Goal: Information Seeking & Learning: Check status

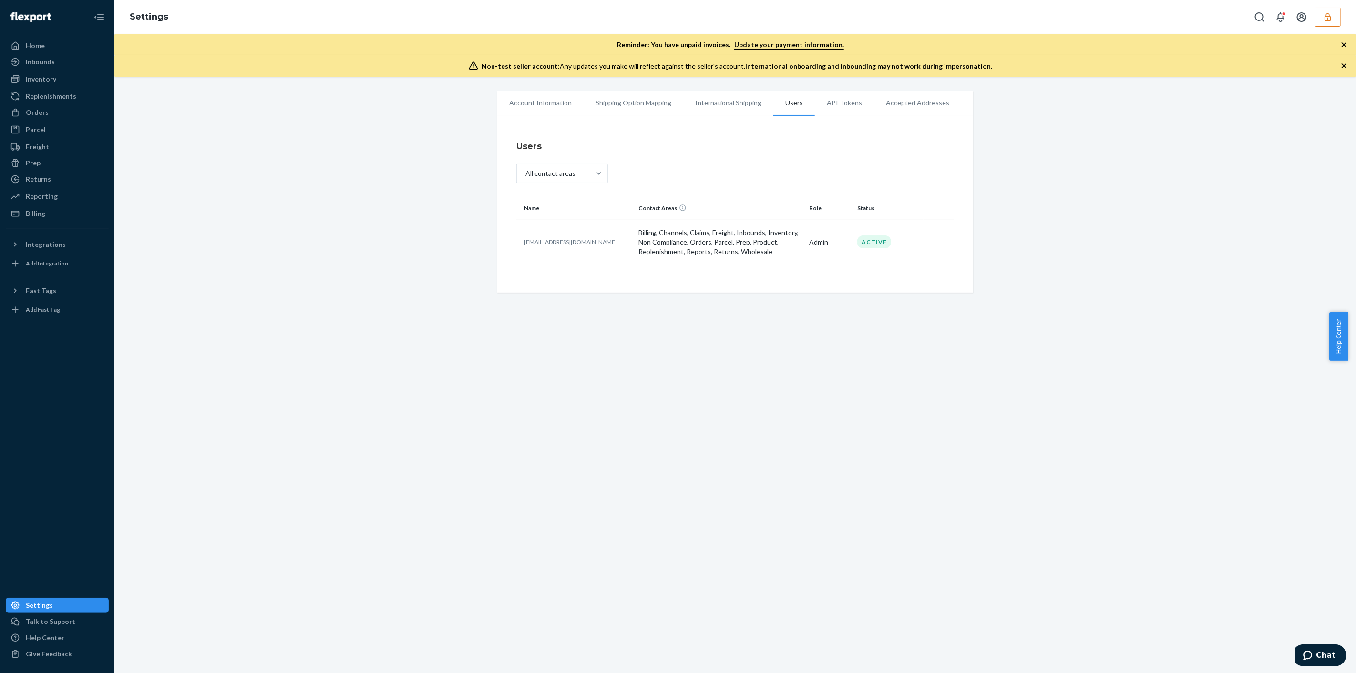
click at [1327, 27] on div "Settings" at bounding box center [735, 17] width 1242 height 34
click at [1329, 20] on icon "button" at bounding box center [1328, 17] width 10 height 10
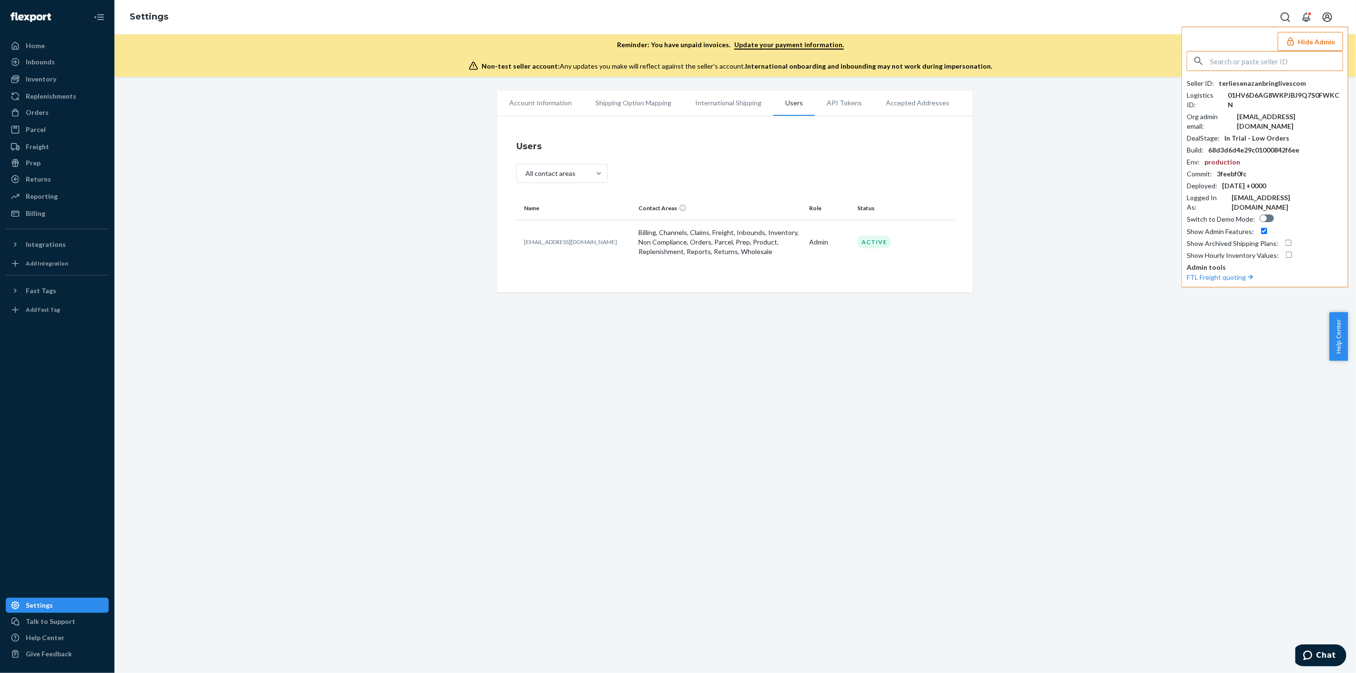
drag, startPoint x: 1278, startPoint y: 79, endPoint x: 1309, endPoint y: 62, distance: 34.8
click at [1309, 62] on input "text" at bounding box center [1276, 61] width 133 height 19
paste input "yousuflivingfashionscom"
type input "yousuflivingfashionscom"
click at [1276, 85] on span "yousuflivingfashionscom" at bounding box center [1252, 84] width 111 height 10
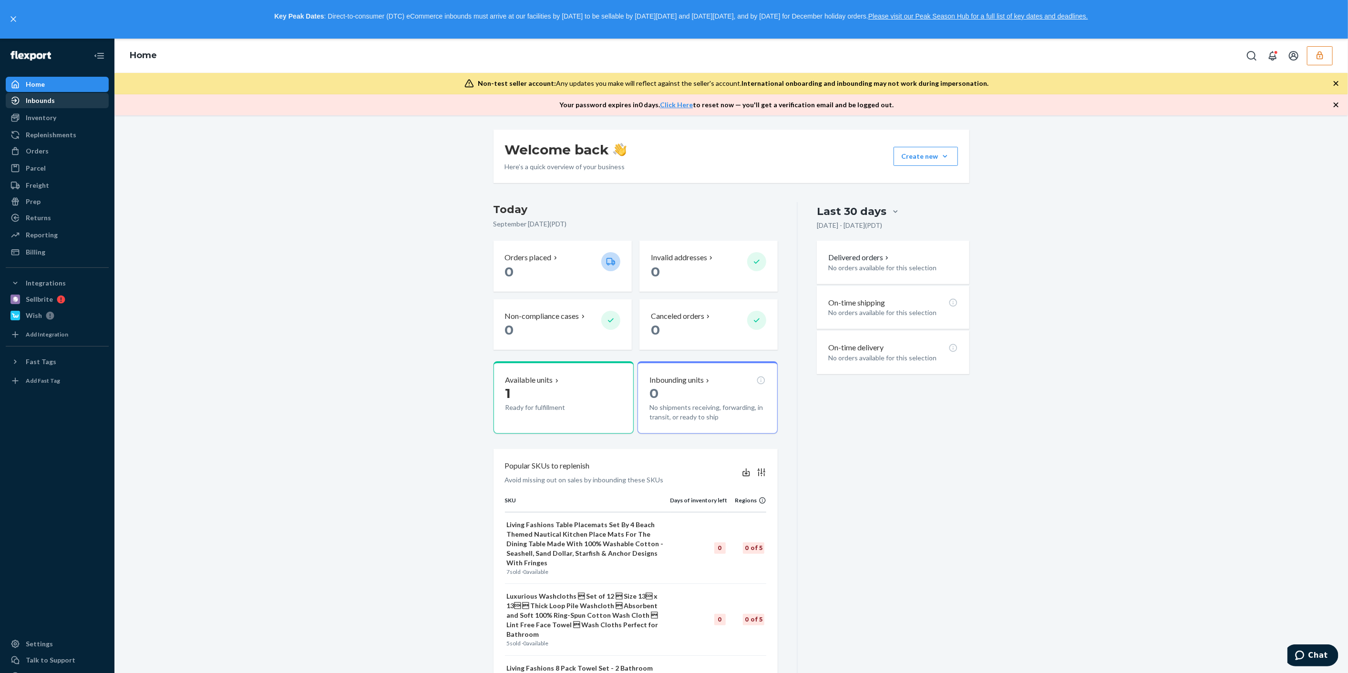
click at [43, 104] on div "Inbounds" at bounding box center [40, 101] width 29 height 10
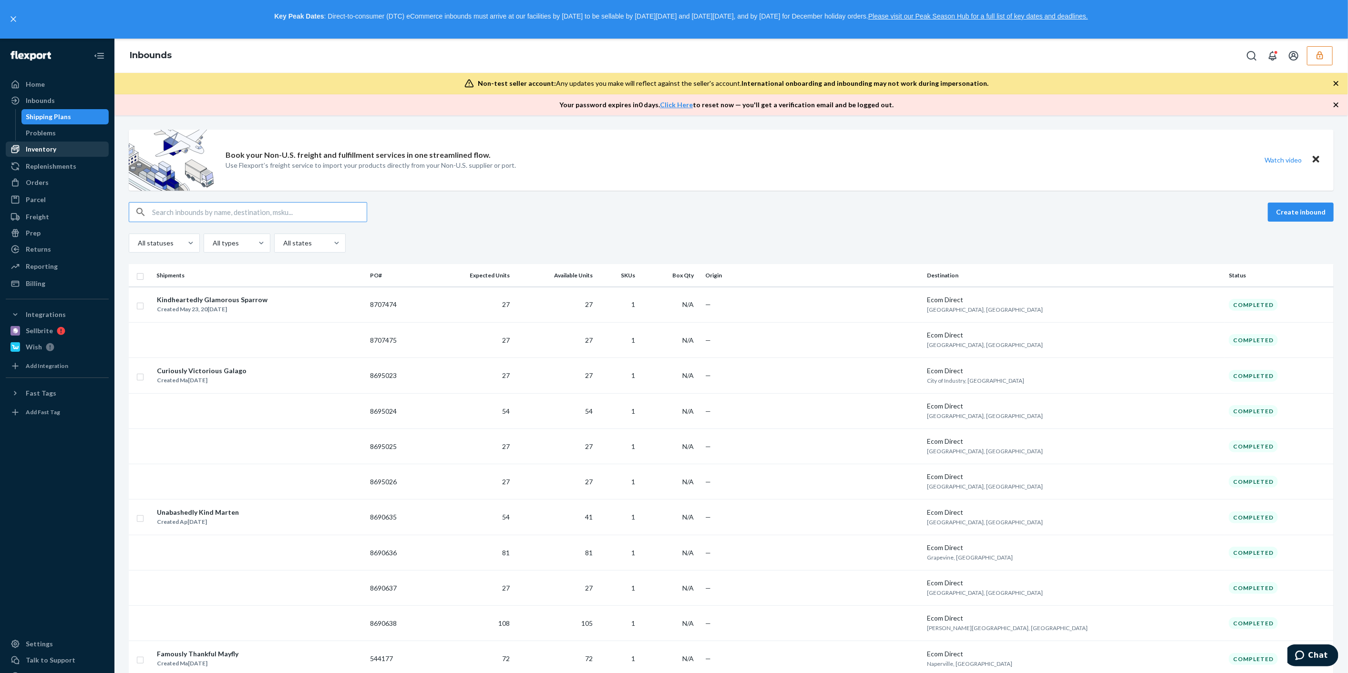
click at [42, 149] on div "Inventory" at bounding box center [41, 149] width 31 height 10
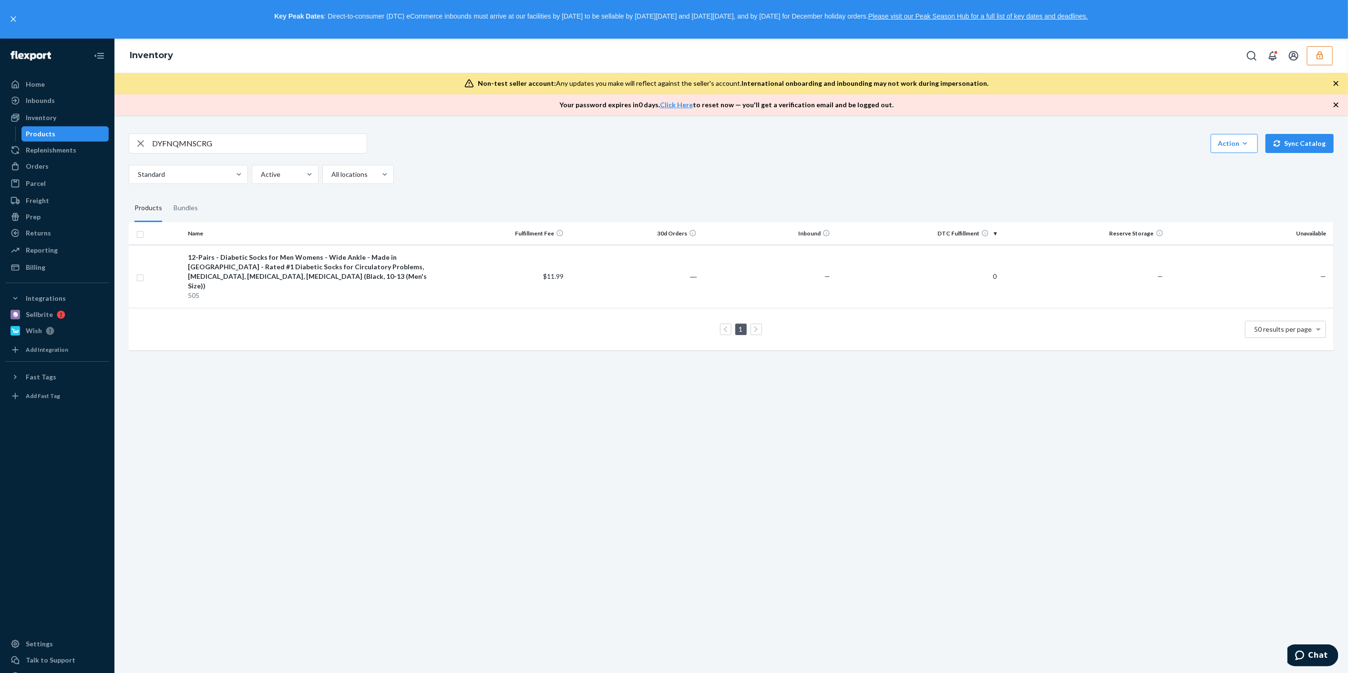
click at [241, 145] on input "DYFNQMNSCRG" at bounding box center [259, 143] width 215 height 19
type input "diabetic socks"
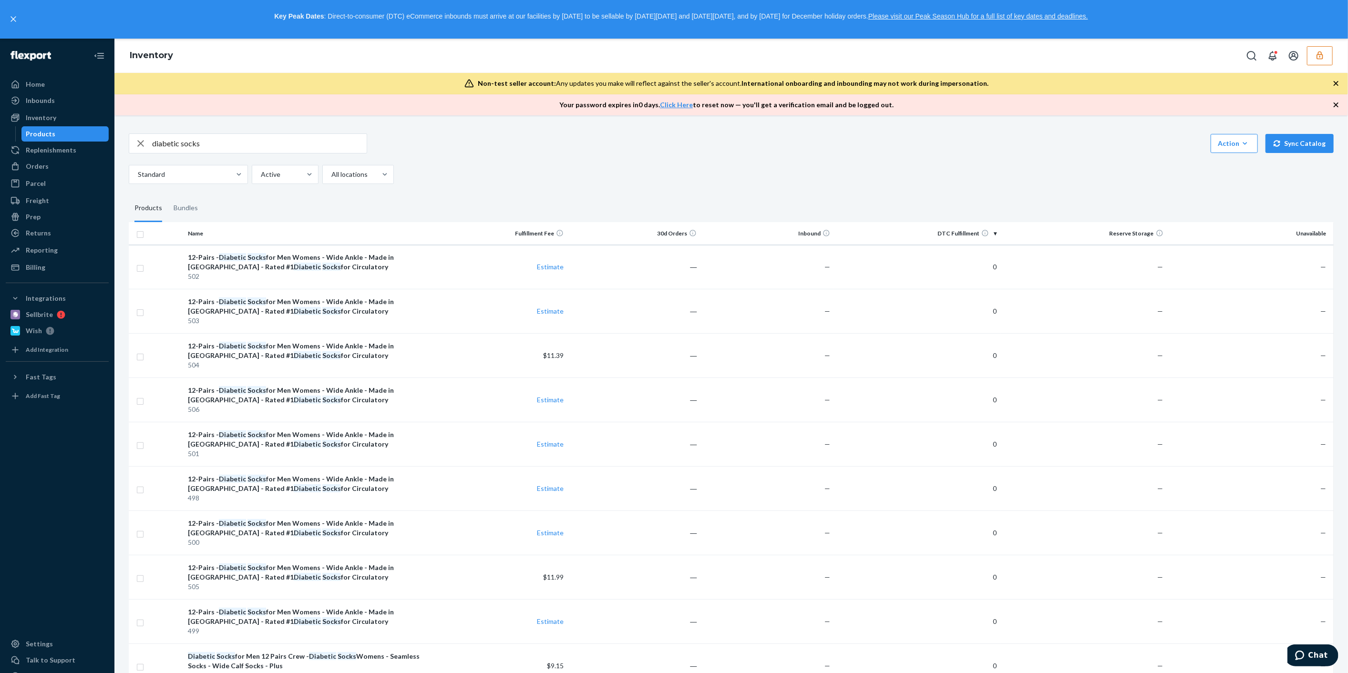
click at [1314, 58] on button "button" at bounding box center [1320, 55] width 26 height 19
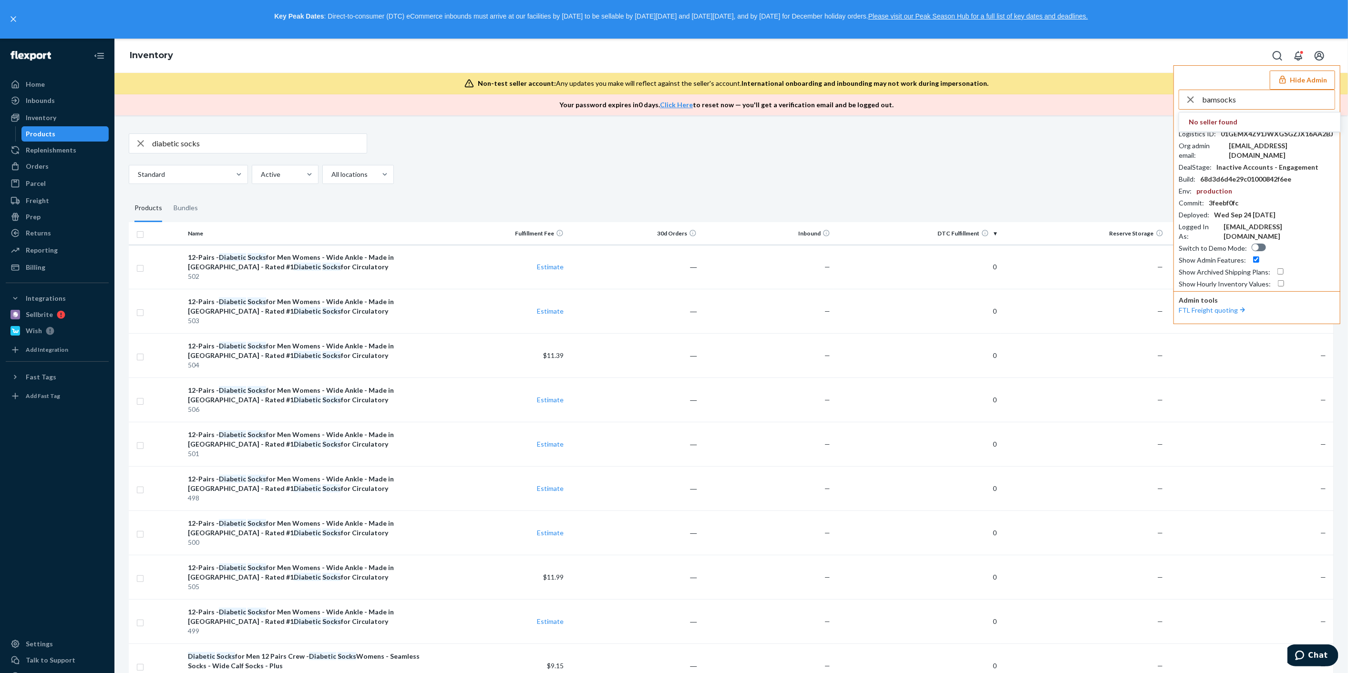
click at [1268, 103] on input "bamsocks" at bounding box center [1268, 99] width 133 height 19
click at [1267, 103] on input "bamsocks" at bounding box center [1268, 99] width 133 height 19
click at [1267, 102] on input "bamsocks" at bounding box center [1268, 99] width 133 height 19
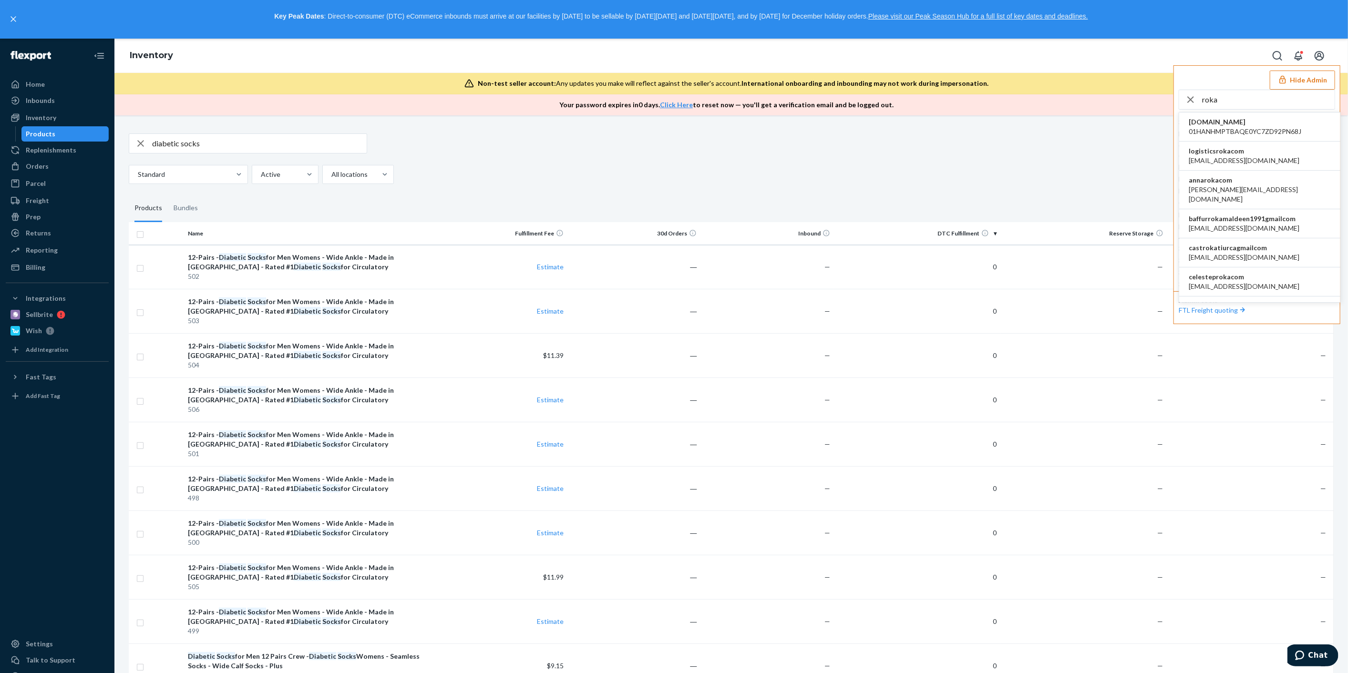
click at [1258, 99] on input "roka" at bounding box center [1268, 99] width 133 height 19
click at [1258, 100] on input "roka" at bounding box center [1268, 99] width 133 height 19
click at [1257, 101] on input "roka" at bounding box center [1268, 99] width 133 height 19
paste input "geetanjaliguptavglgroupcom"
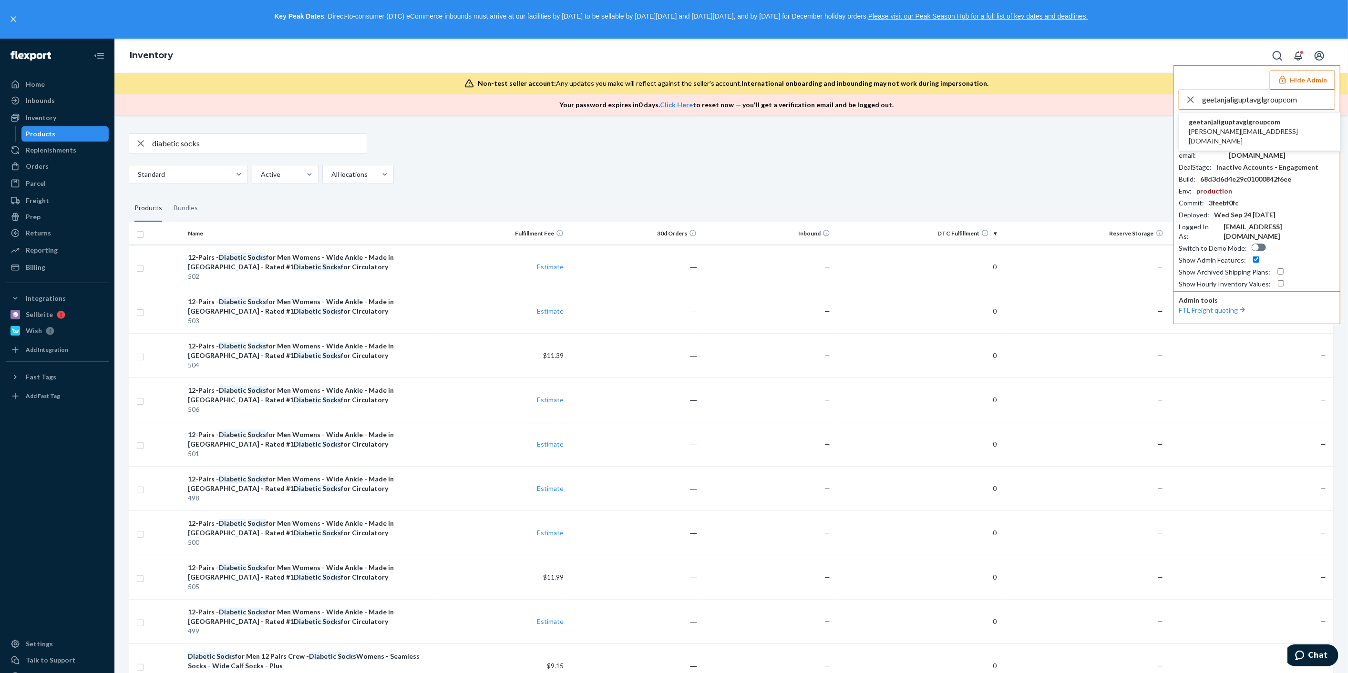
type input "geetanjaliguptavglgroupcom"
click at [1253, 131] on span "geetanjali.gupta@vglgroup.com" at bounding box center [1260, 136] width 142 height 19
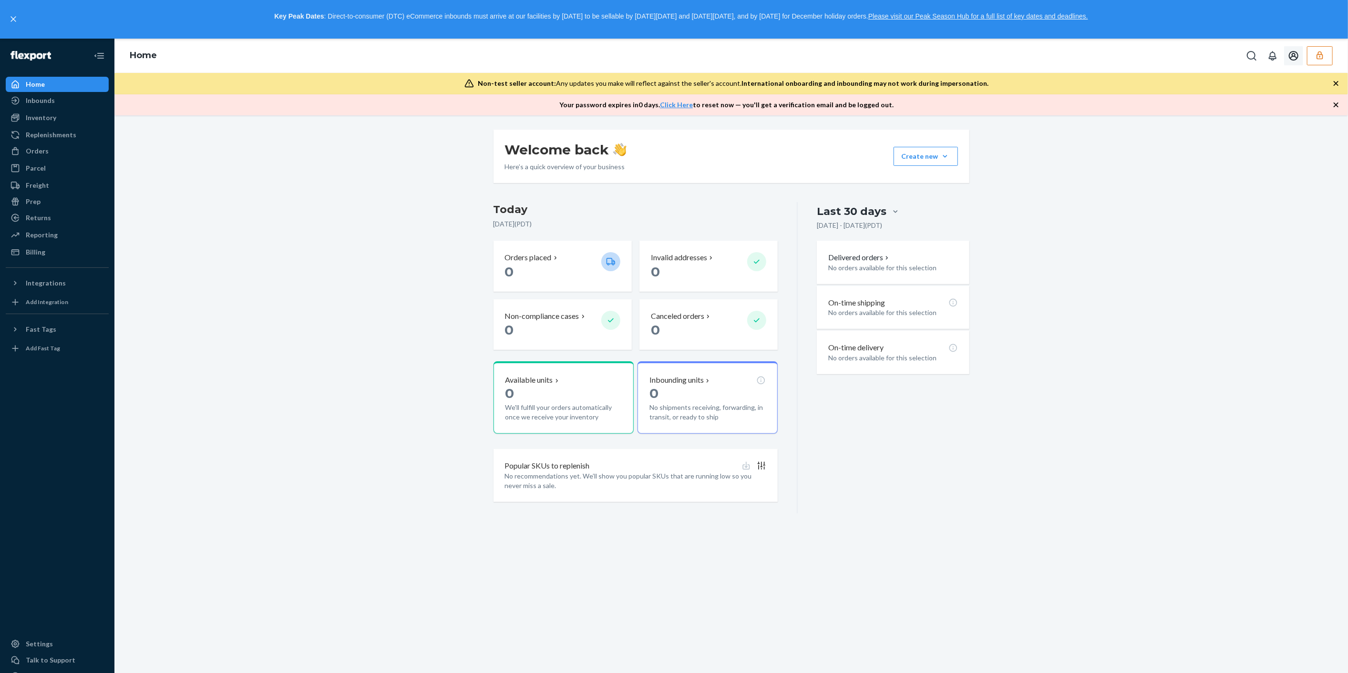
click at [1314, 56] on button "button" at bounding box center [1320, 55] width 26 height 19
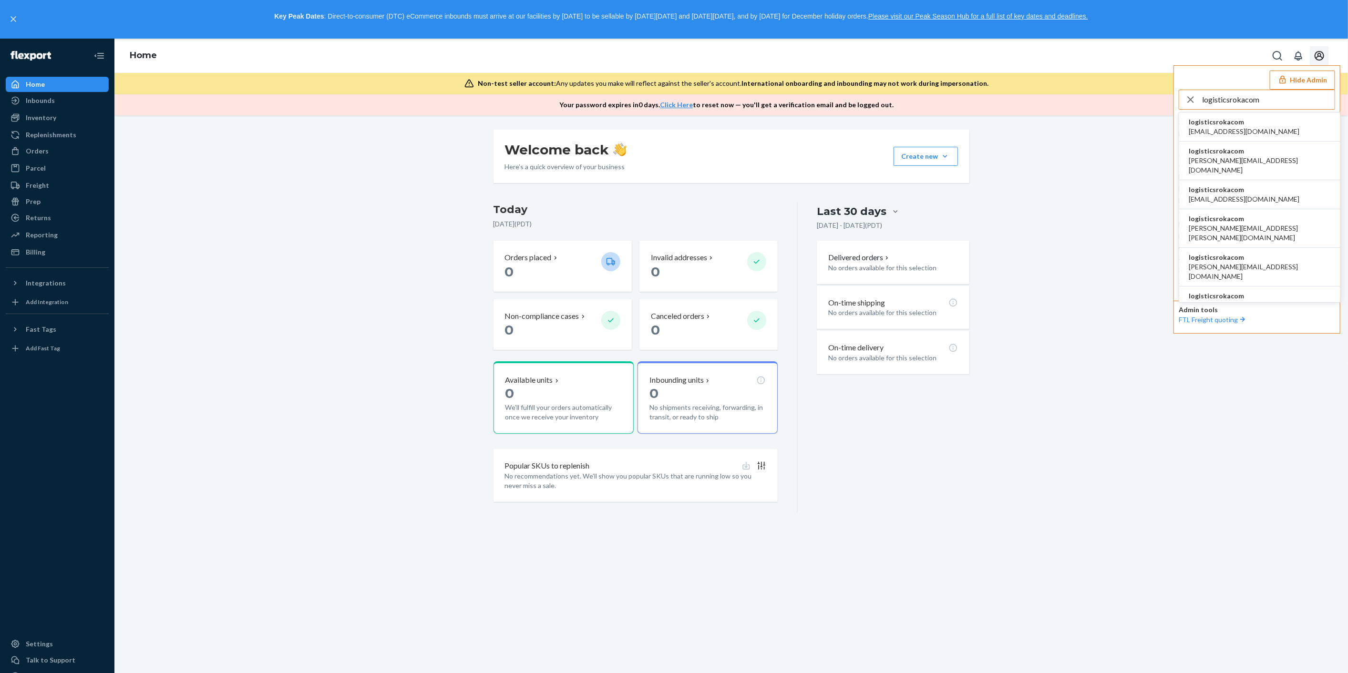
type input "logisticsrokacom"
click at [1229, 123] on span "logisticsrokacom" at bounding box center [1244, 122] width 111 height 10
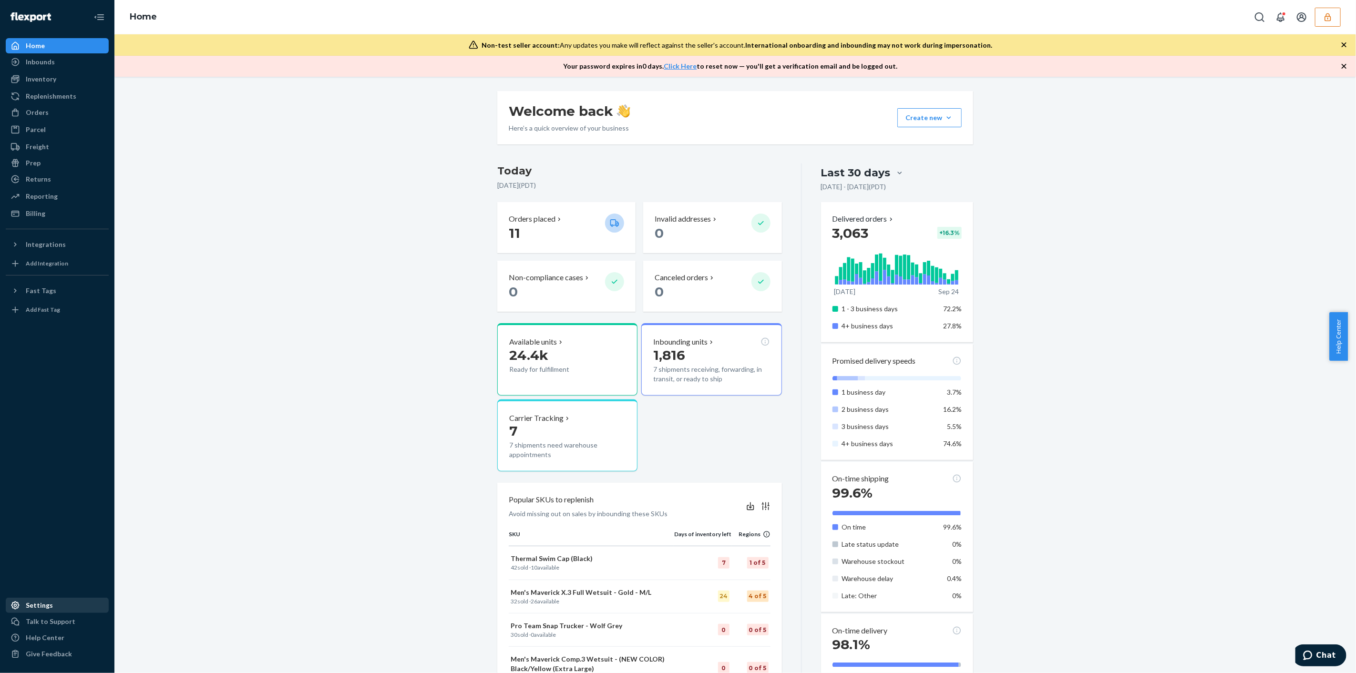
click at [32, 606] on div "Settings" at bounding box center [39, 606] width 27 height 10
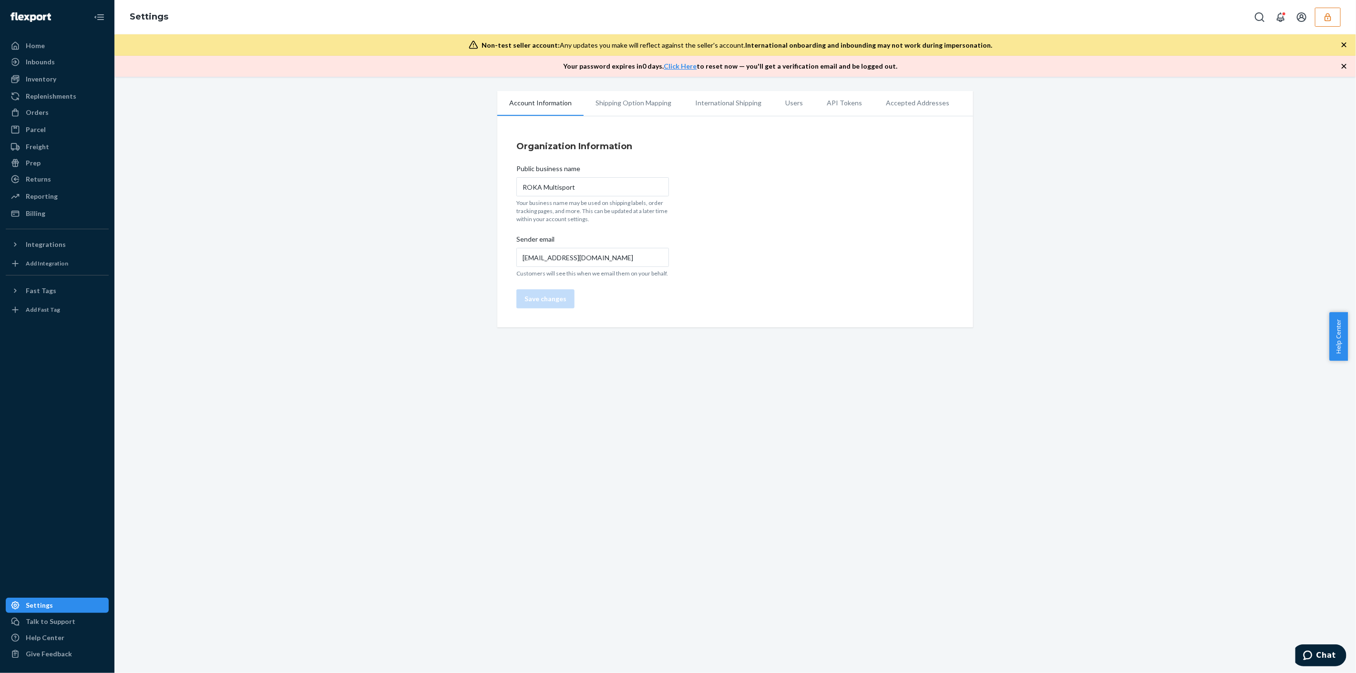
click at [784, 105] on li "Users" at bounding box center [794, 103] width 41 height 24
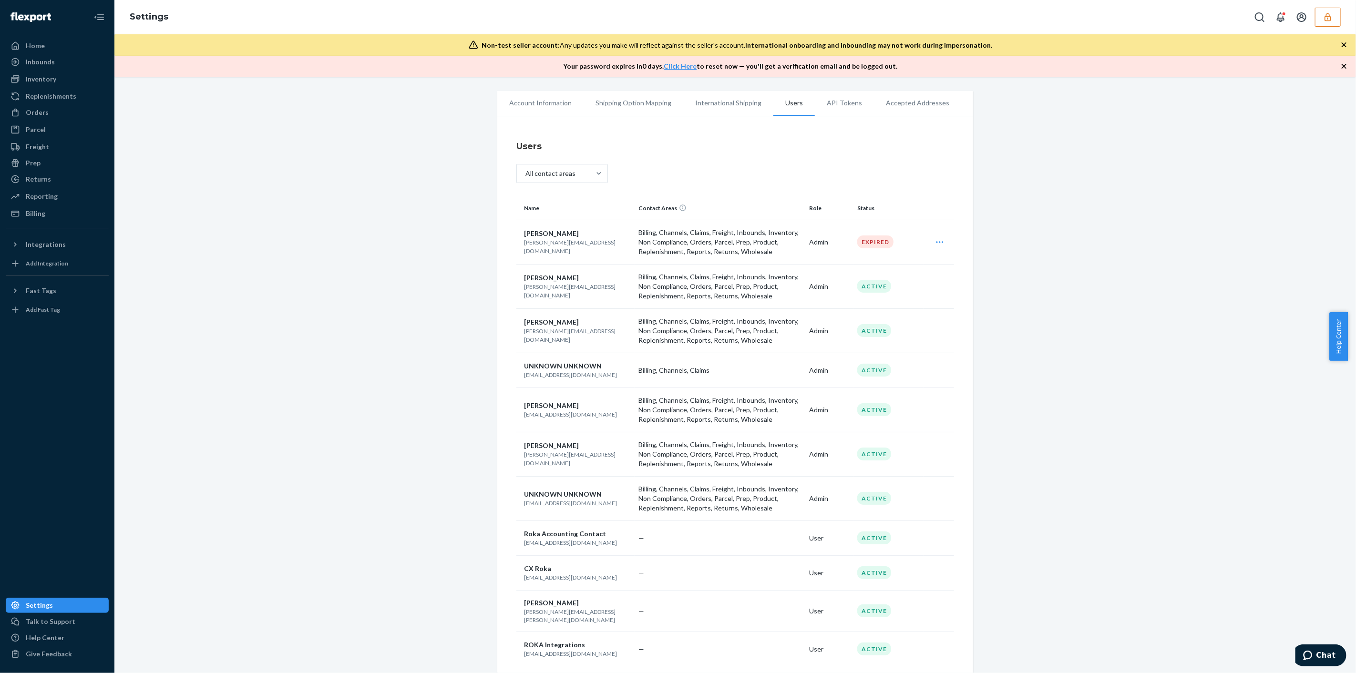
click at [569, 294] on p "[EMAIL_ADDRESS][DOMAIN_NAME]" at bounding box center [577, 291] width 107 height 16
click at [569, 294] on p "[PERSON_NAME][EMAIL_ADDRESS][DOMAIN_NAME]" at bounding box center [577, 291] width 107 height 16
copy p "[PERSON_NAME][EMAIL_ADDRESS][DOMAIN_NAME]"
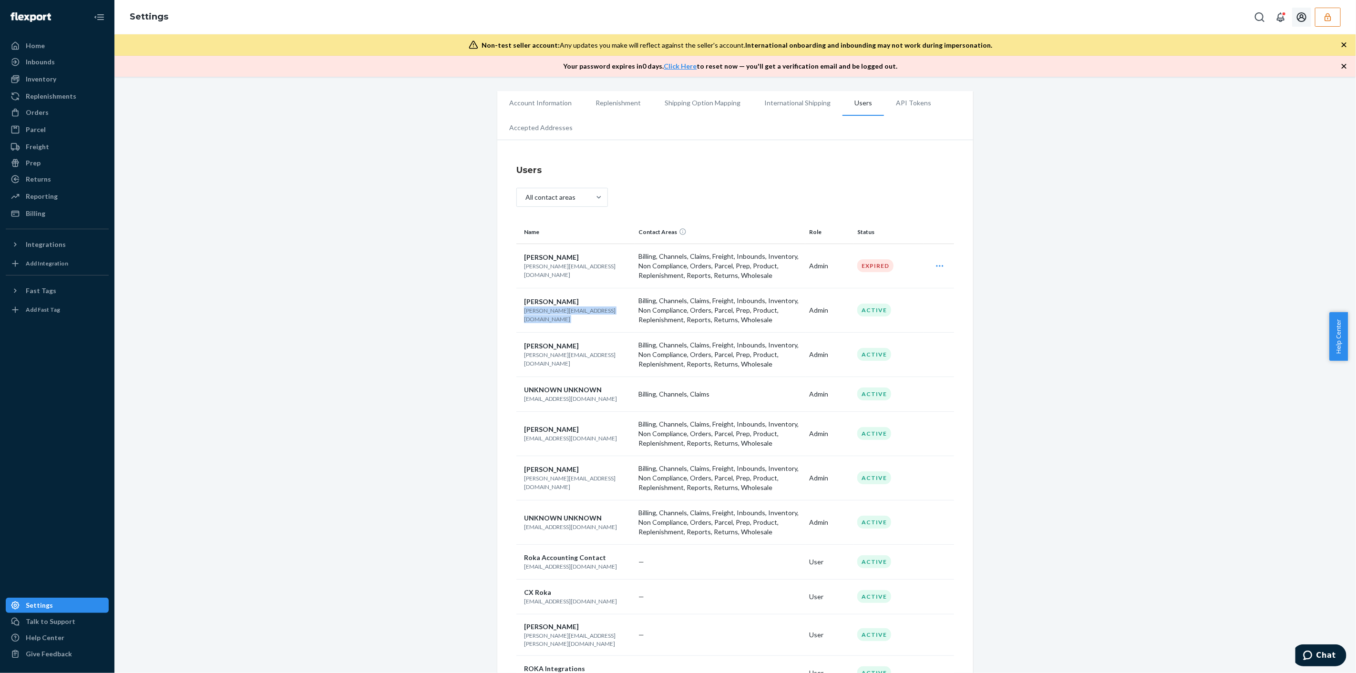
drag, startPoint x: 1334, startPoint y: 18, endPoint x: 1328, endPoint y: 22, distance: 7.4
click at [1334, 18] on button "button" at bounding box center [1328, 17] width 26 height 19
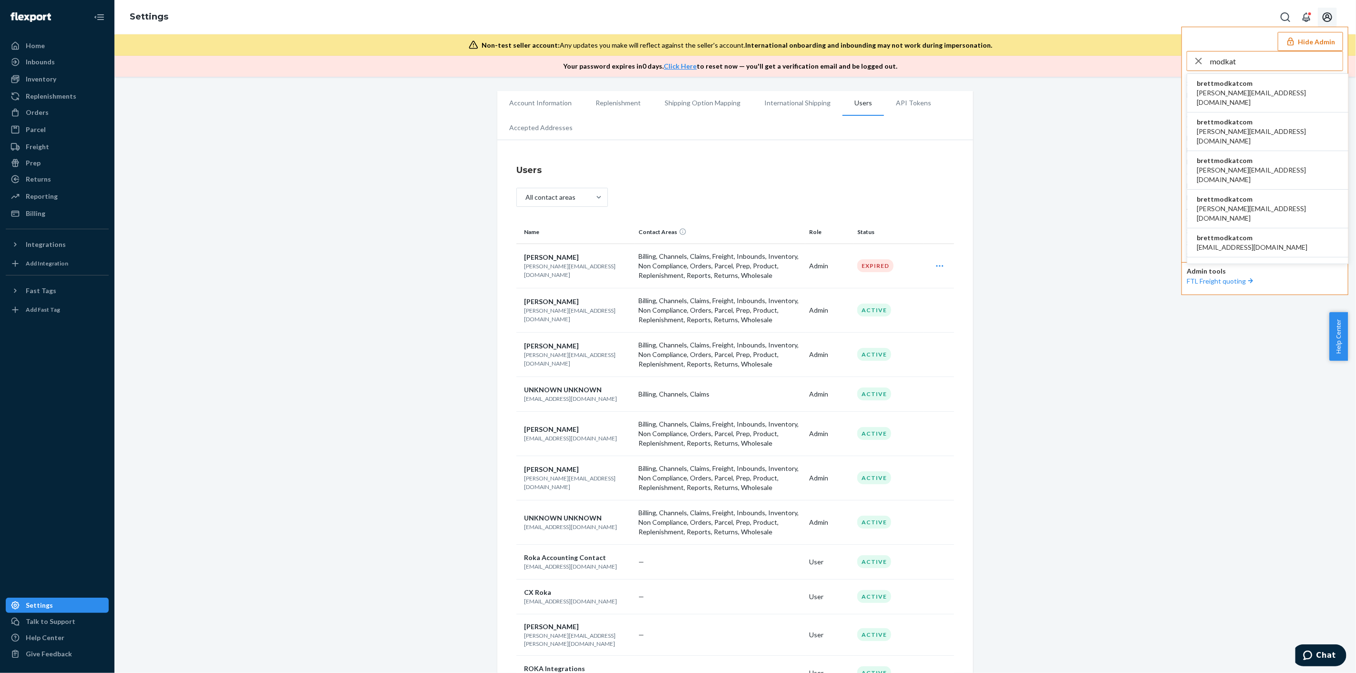
type input "modkat"
click at [1278, 84] on li "brettmodkatcom anna@modkat.com" at bounding box center [1267, 93] width 161 height 39
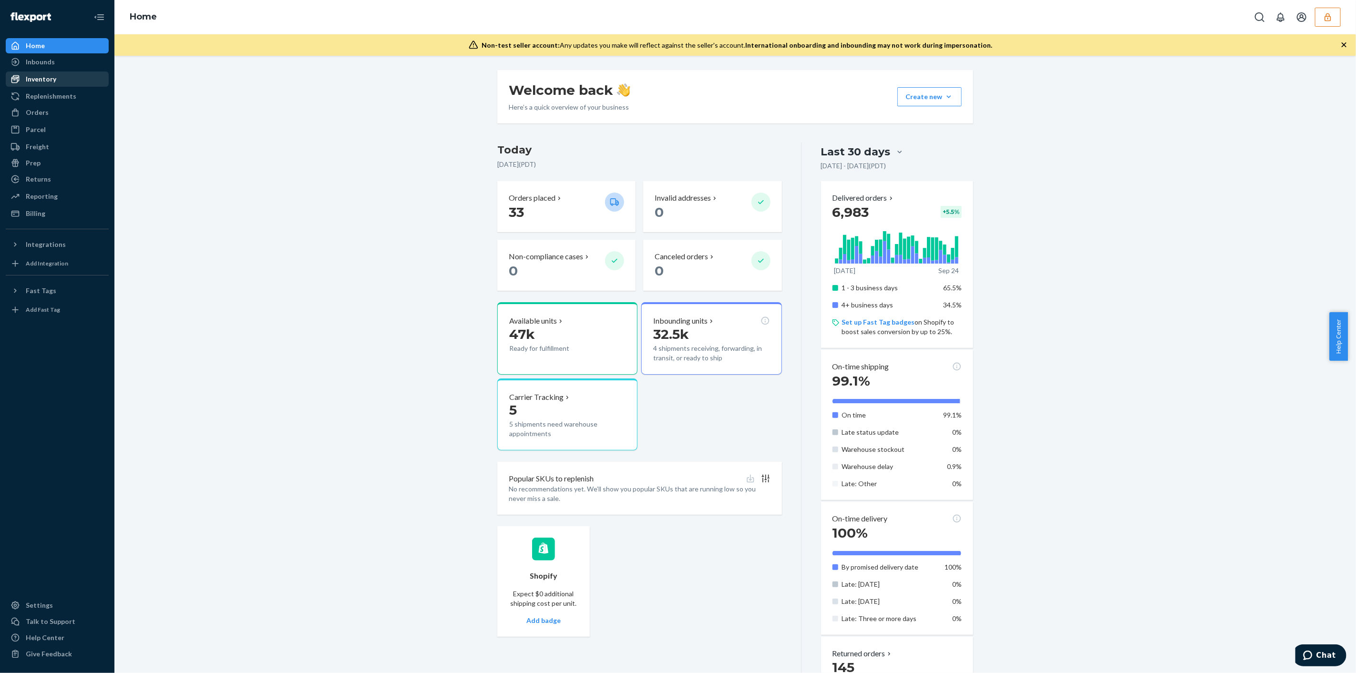
click at [67, 80] on div "Inventory" at bounding box center [57, 78] width 101 height 13
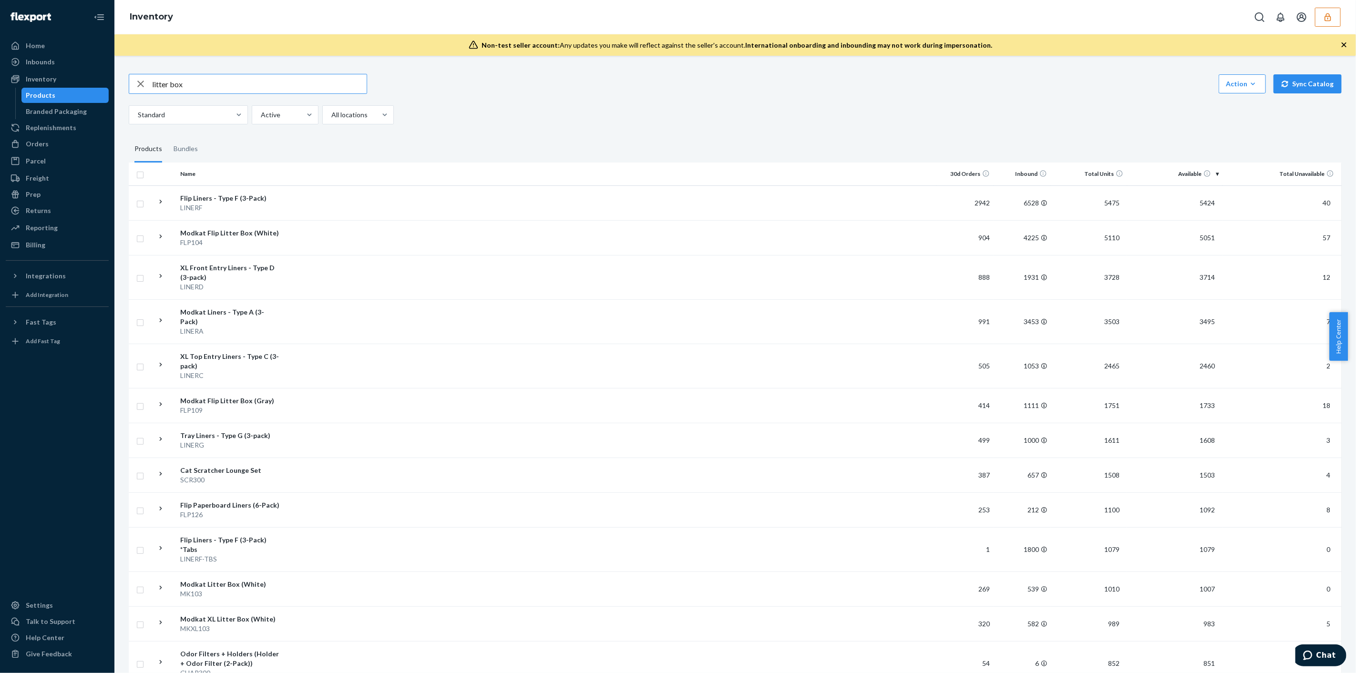
type input "litter box"
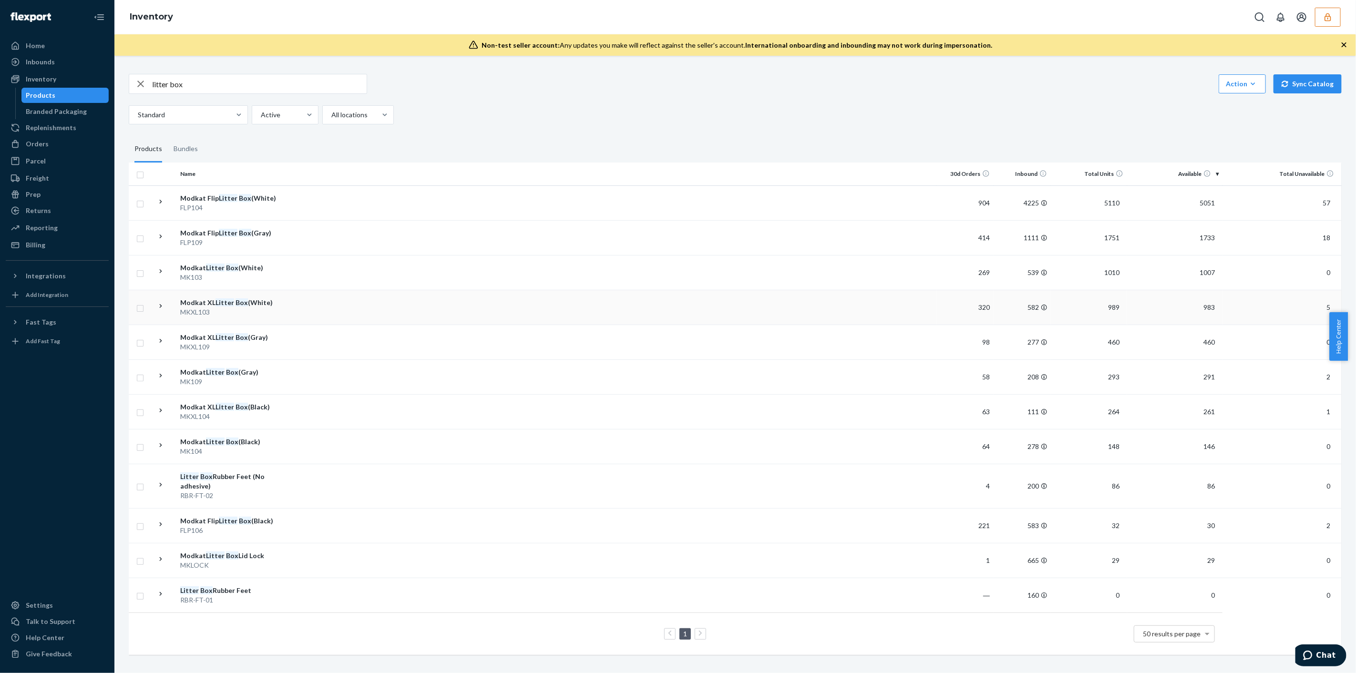
click at [291, 308] on td at bounding box center [610, 307] width 653 height 35
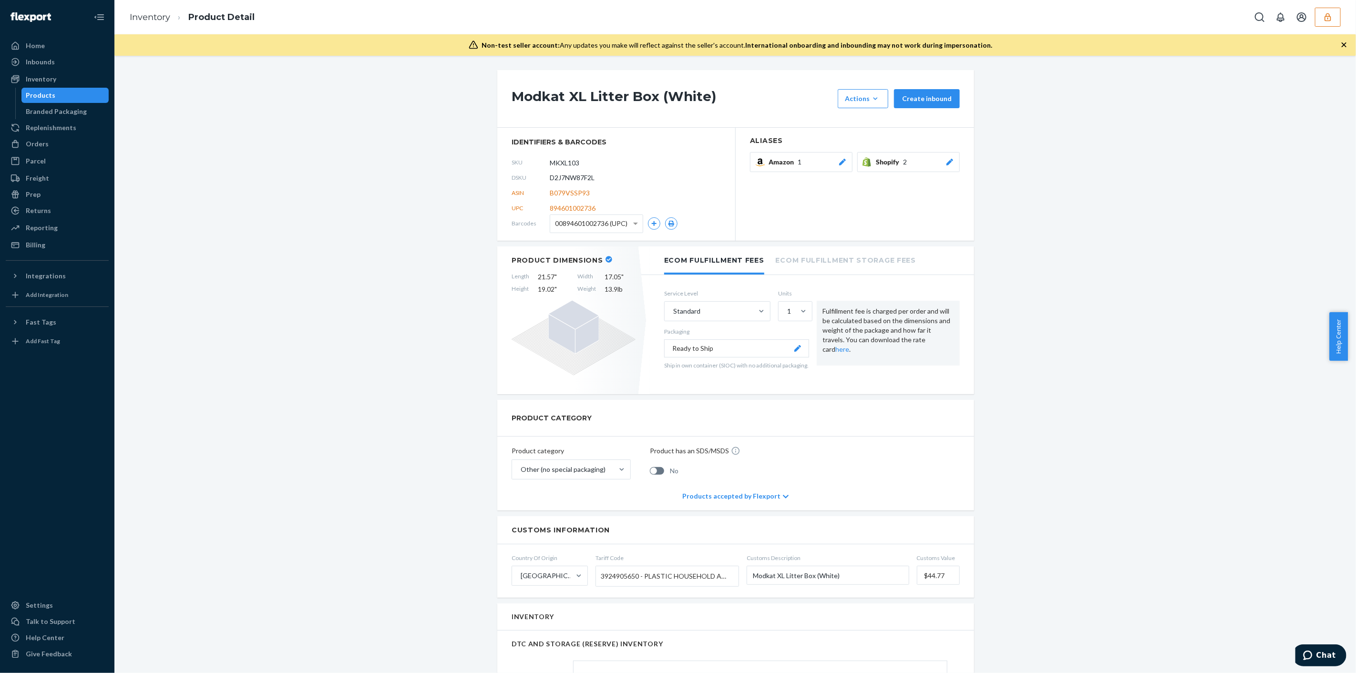
click at [565, 179] on span "D2J7NW87F2L" at bounding box center [572, 178] width 45 height 10
copy span "D2J7NW87F2L"
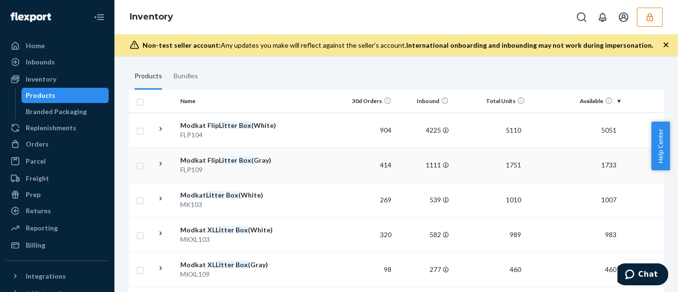
scroll to position [76, 0]
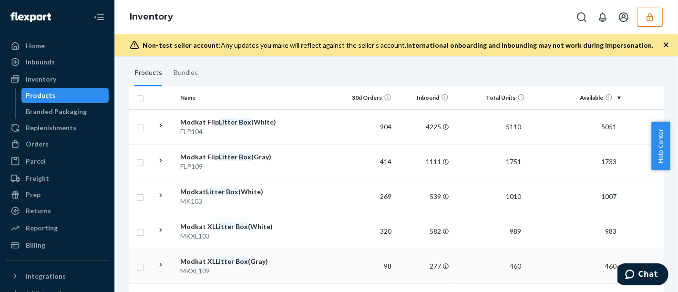
click at [268, 258] on div "Modkat XL Litter Box (Gray)" at bounding box center [230, 262] width 100 height 10
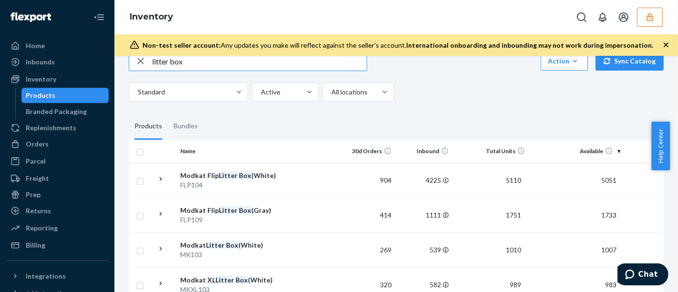
scroll to position [35, 0]
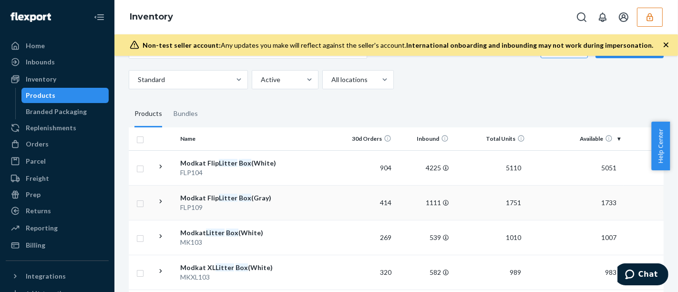
click at [278, 215] on td "Modkat Flip Litter Box (Gray) FLP109" at bounding box center [229, 202] width 107 height 35
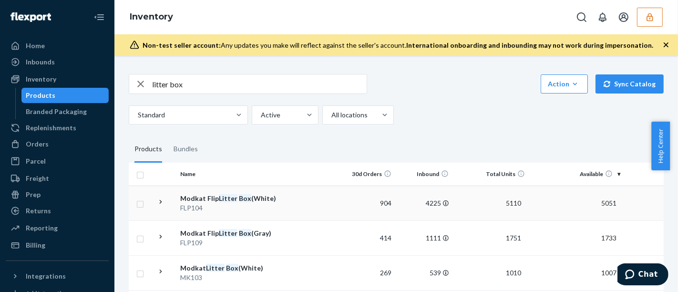
click at [300, 201] on td at bounding box center [311, 203] width 54 height 35
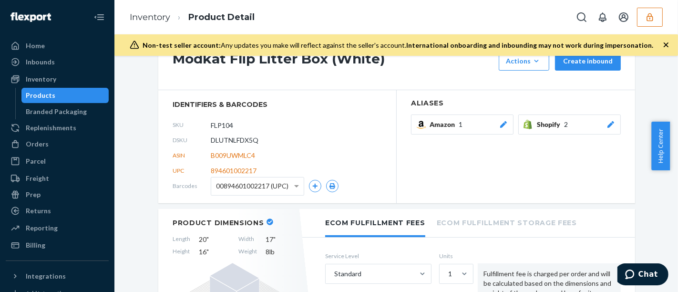
scroll to position [37, 0]
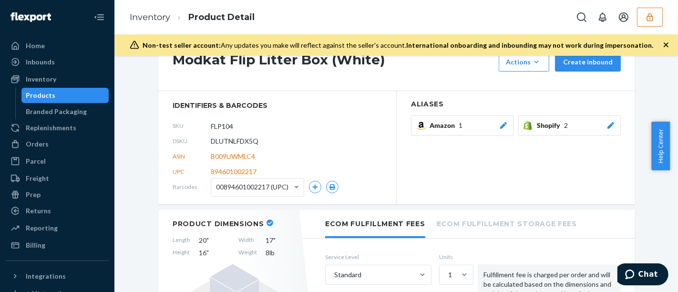
click at [236, 140] on span "DLUTNLFDX5Q" at bounding box center [235, 141] width 48 height 10
copy span "DLUTNLFDX5Q"
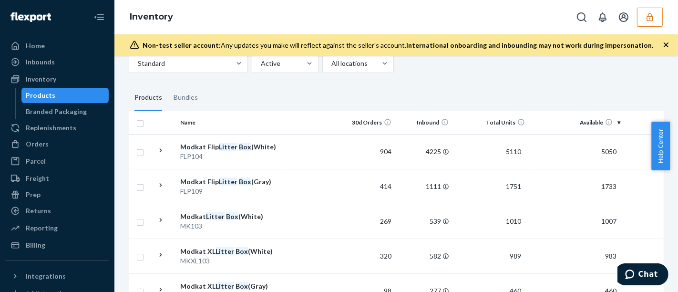
scroll to position [53, 0]
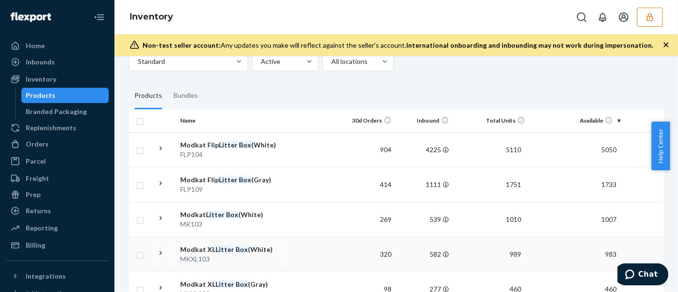
click at [244, 254] on div "MKXL103" at bounding box center [230, 259] width 100 height 10
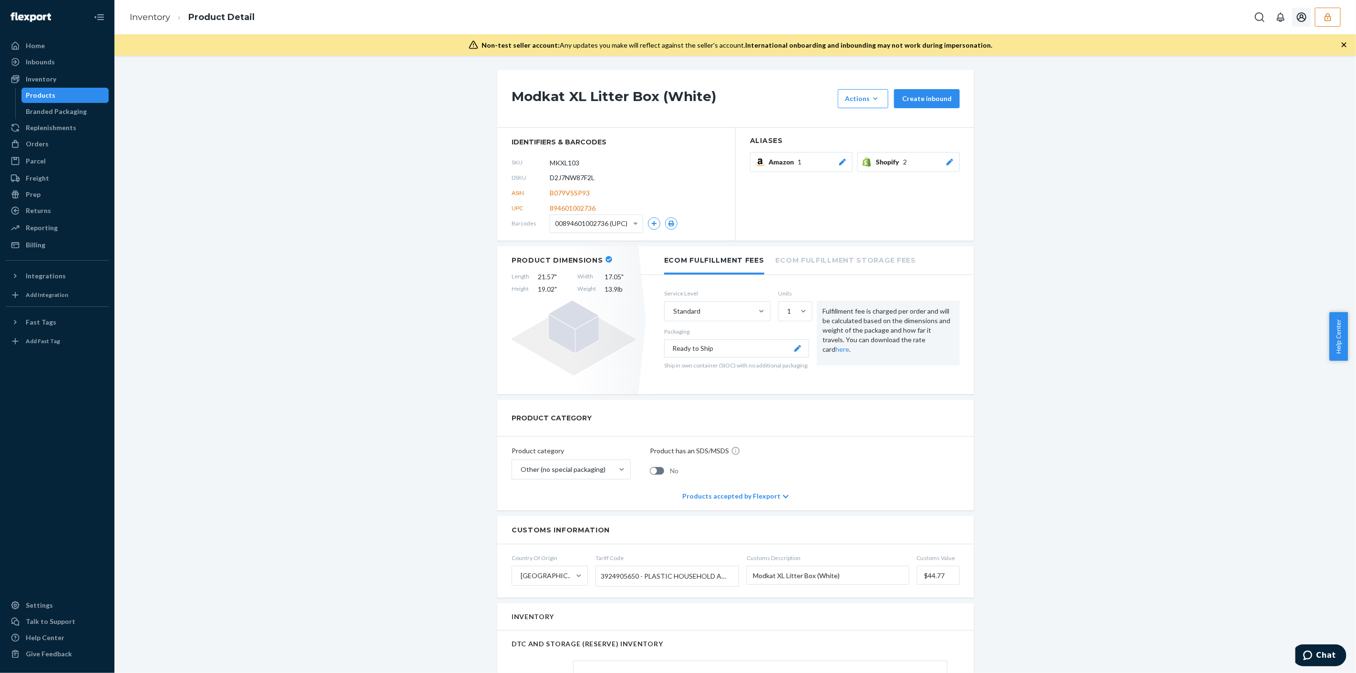
click at [1321, 19] on button "button" at bounding box center [1328, 17] width 26 height 19
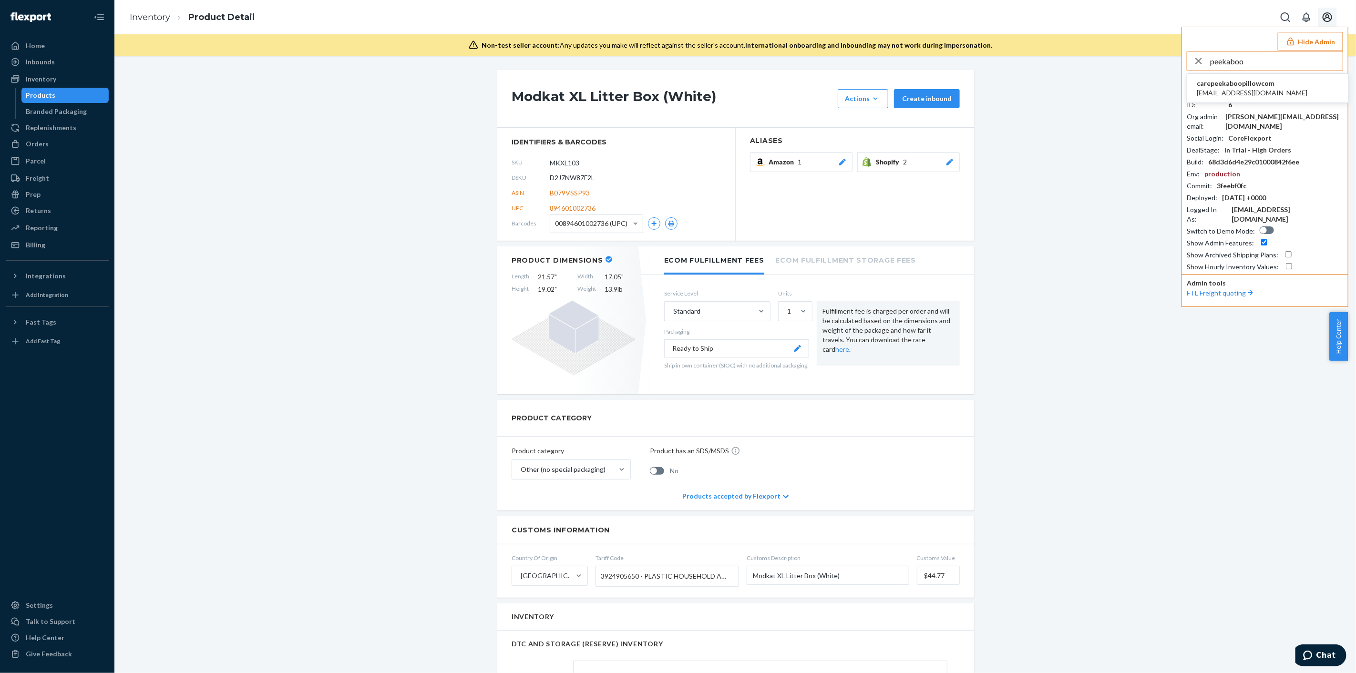
type input "peekaboo"
click at [1291, 89] on li "carepeekaboopillowcom care@peekaboopillow.com" at bounding box center [1267, 88] width 161 height 29
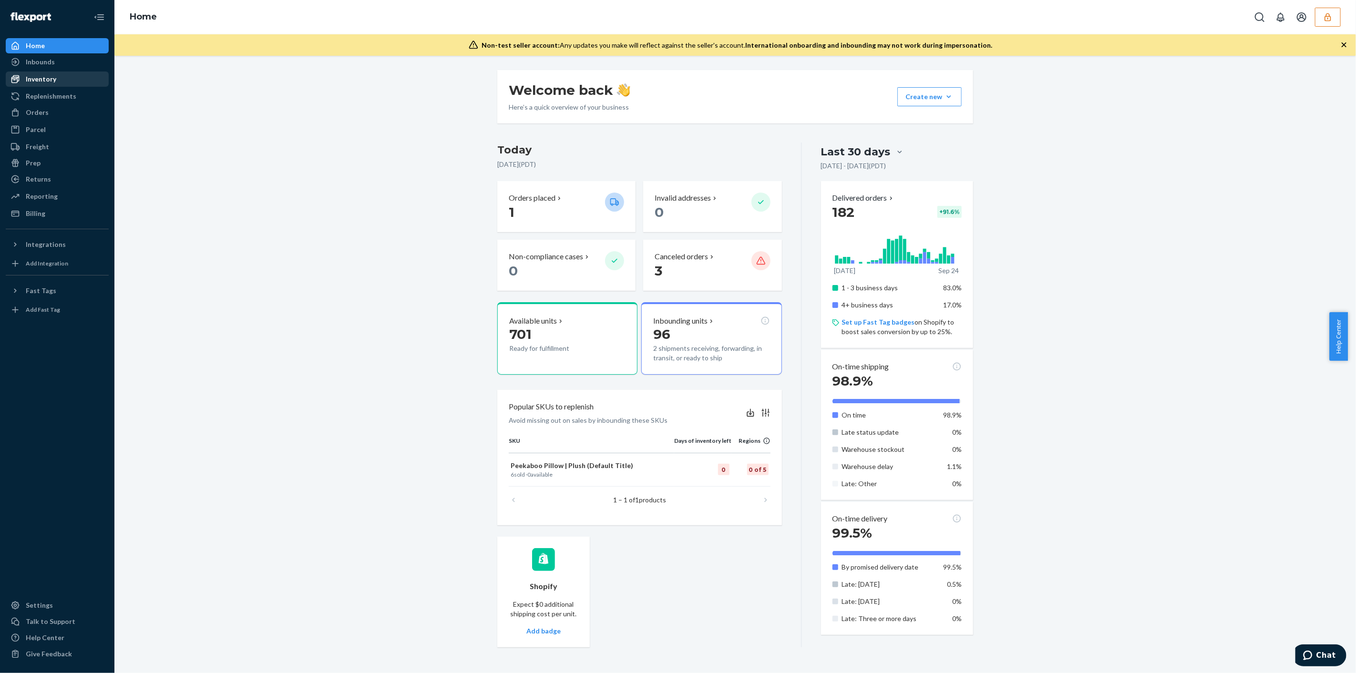
click at [55, 77] on div "Inventory" at bounding box center [57, 78] width 101 height 13
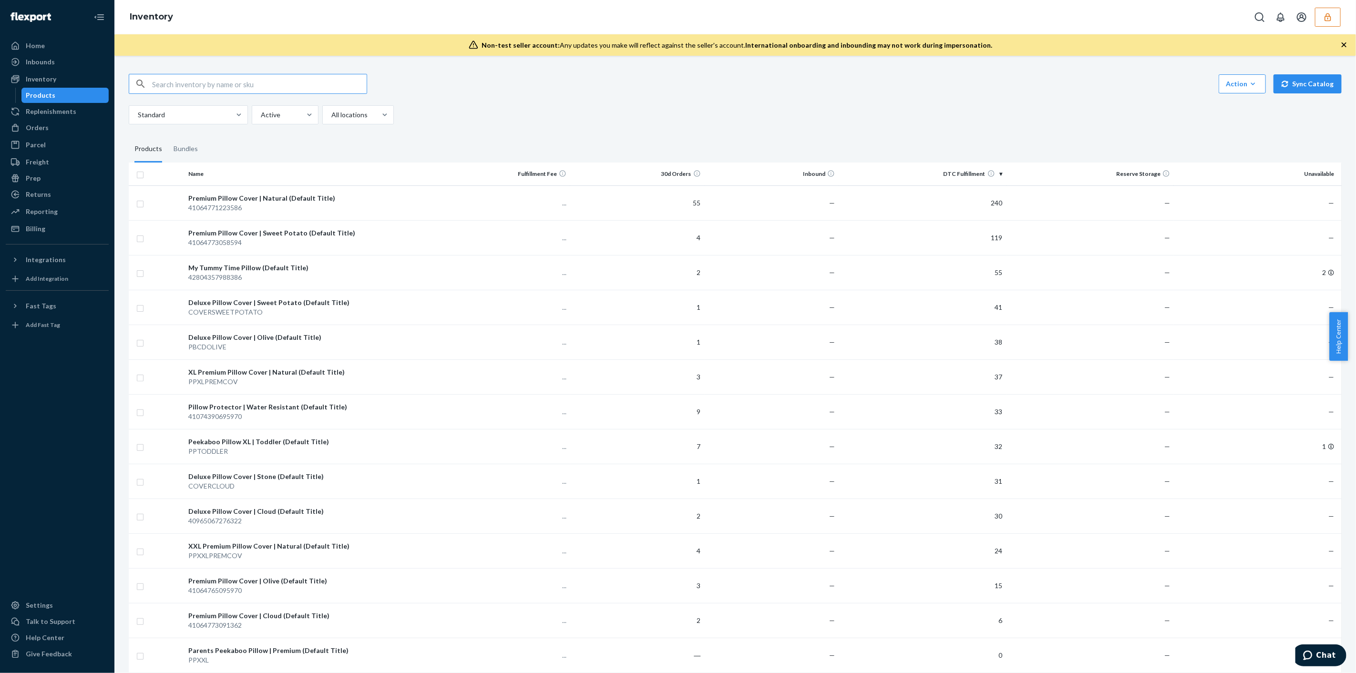
click at [187, 82] on input "text" at bounding box center [259, 83] width 215 height 19
type input "plush"
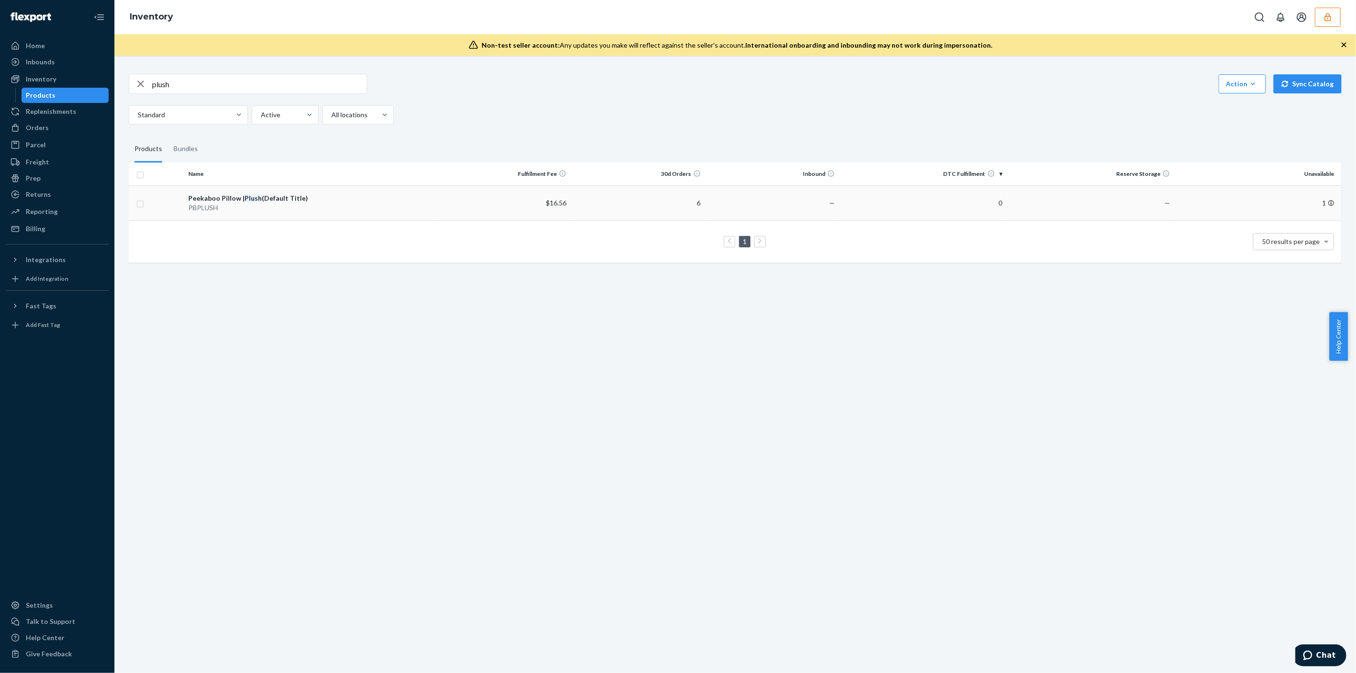
click at [344, 194] on div "Peekaboo Pillow | Plush (Default Title)" at bounding box center [310, 199] width 244 height 10
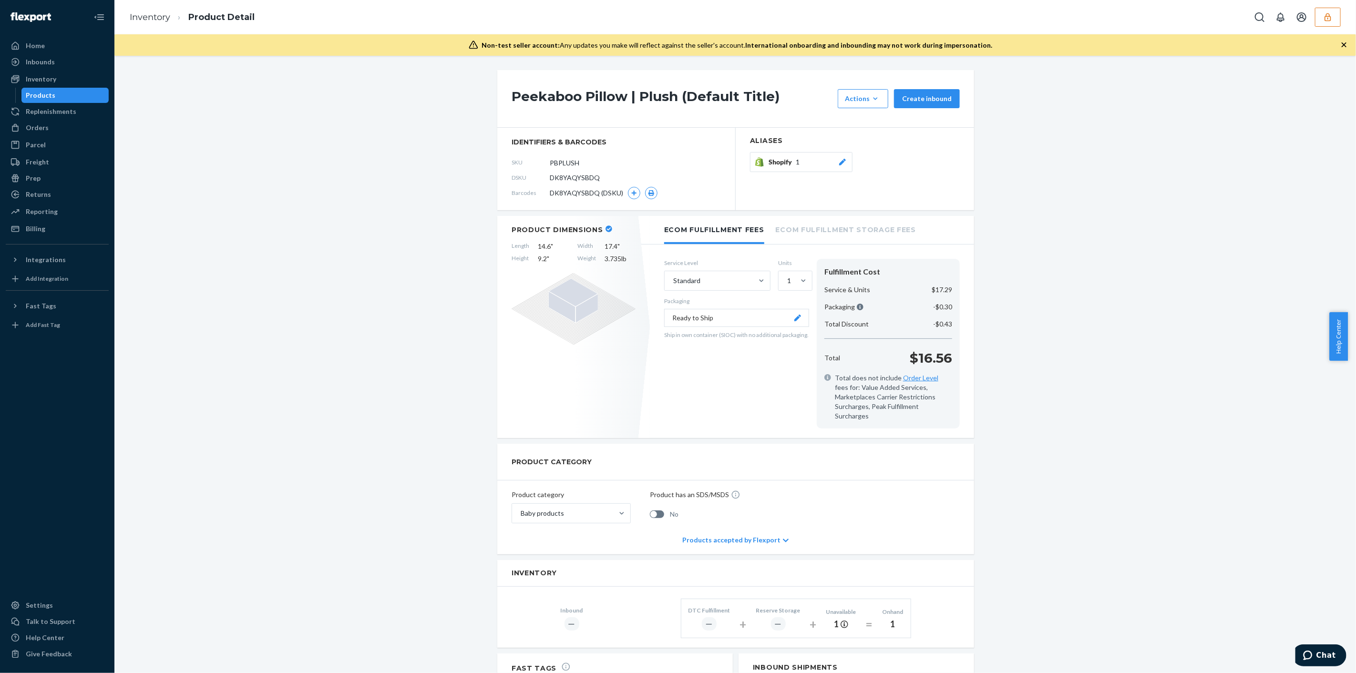
click at [573, 177] on span "DK8YAQYSBDQ" at bounding box center [575, 178] width 50 height 10
copy span "DK8YAQYSBDQ"
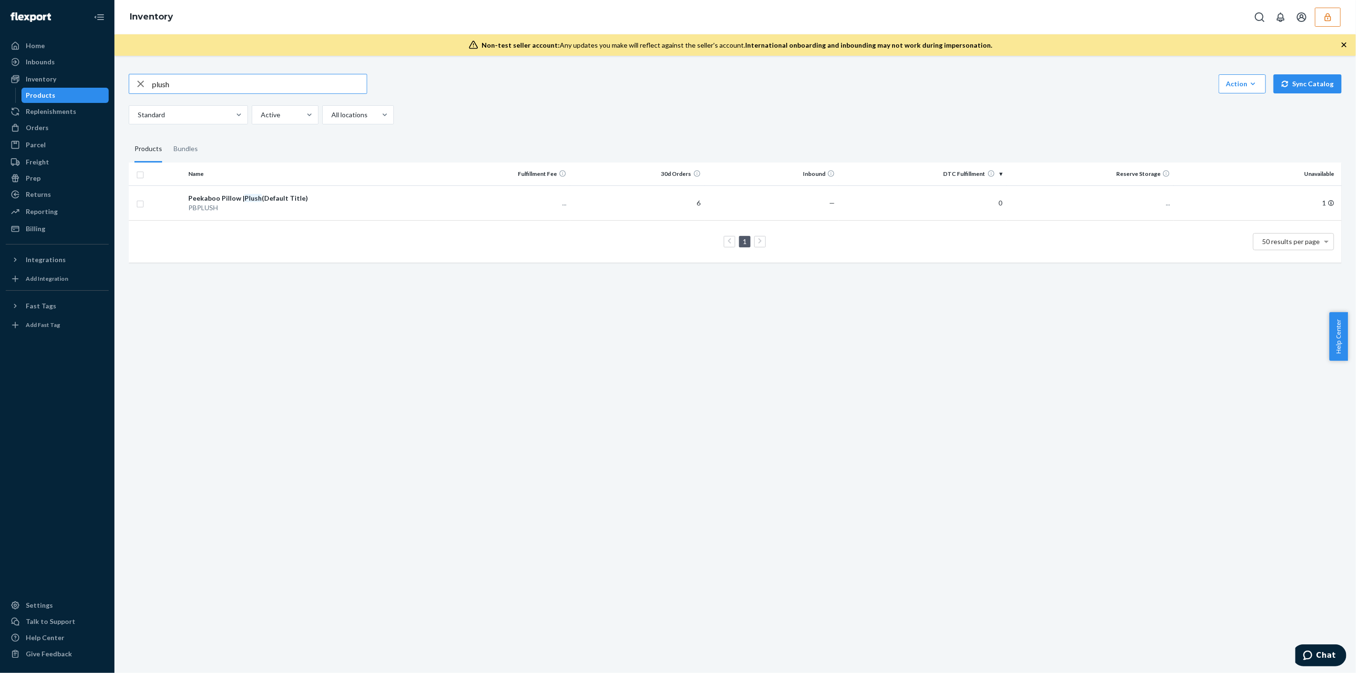
click at [208, 85] on input "plush" at bounding box center [259, 83] width 215 height 19
click at [208, 84] on input "plush" at bounding box center [259, 83] width 215 height 19
type input "xl"
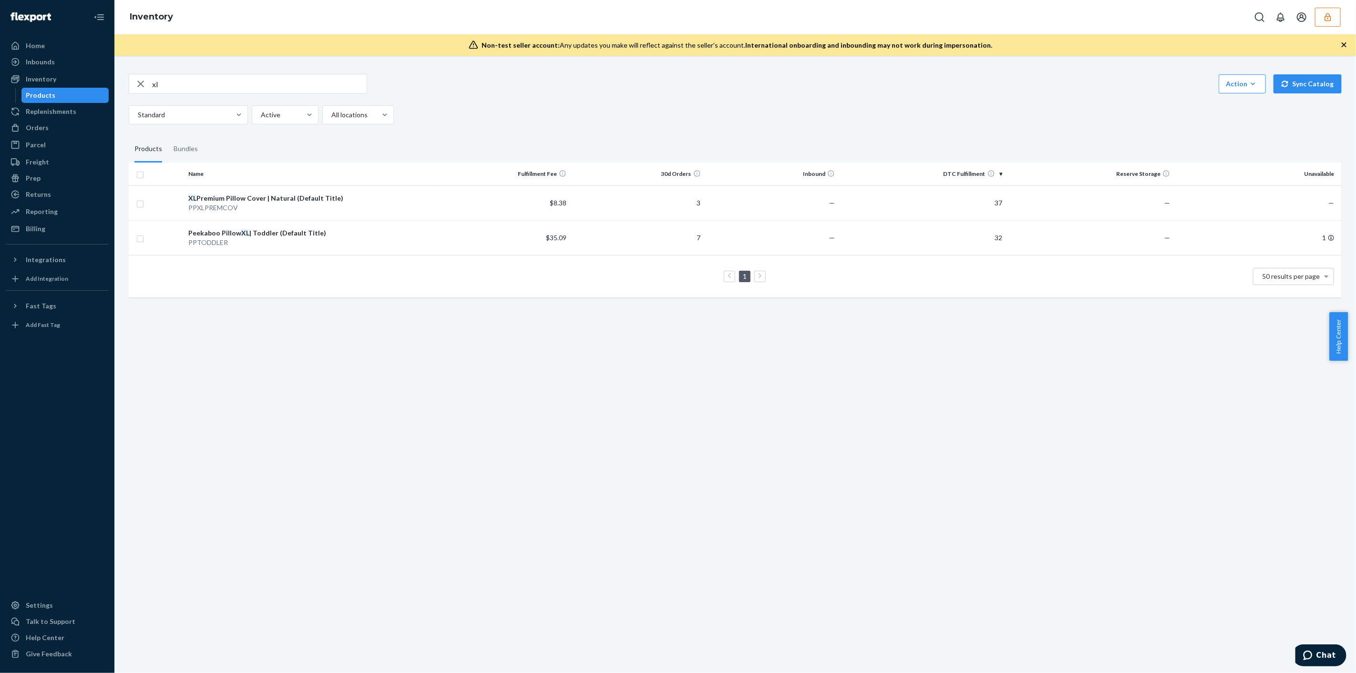
click at [1327, 24] on button "button" at bounding box center [1328, 17] width 26 height 19
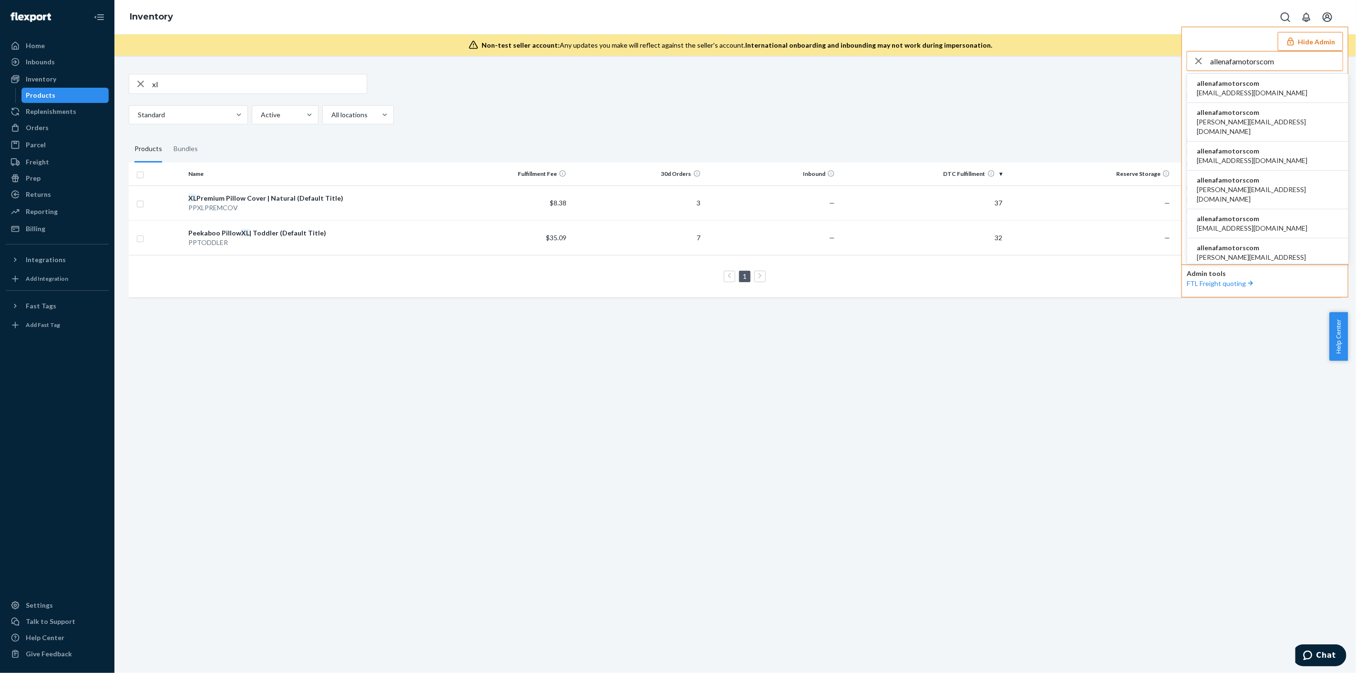
type input "allenafamotorscom"
click at [1260, 86] on li "allenafamotorscom 120422831@qq.com" at bounding box center [1267, 88] width 161 height 29
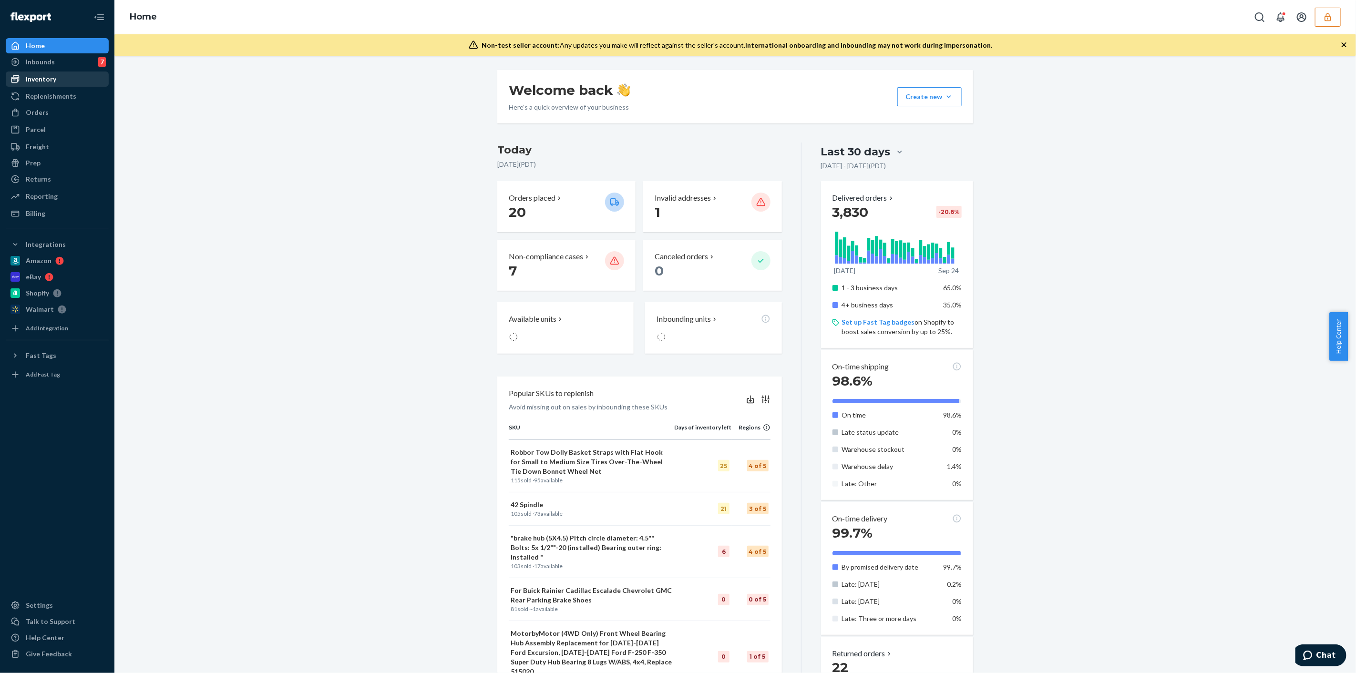
click at [73, 81] on div "Inventory" at bounding box center [57, 78] width 101 height 13
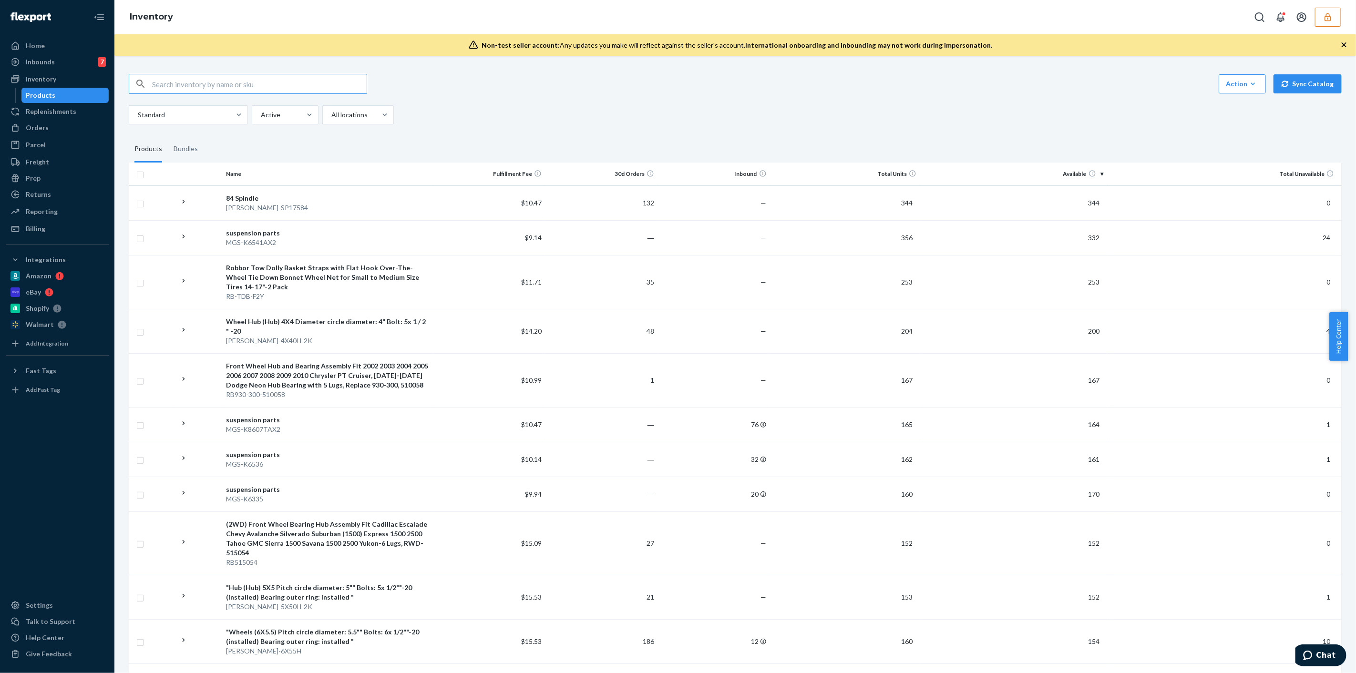
click at [260, 87] on input "text" at bounding box center [259, 83] width 215 height 19
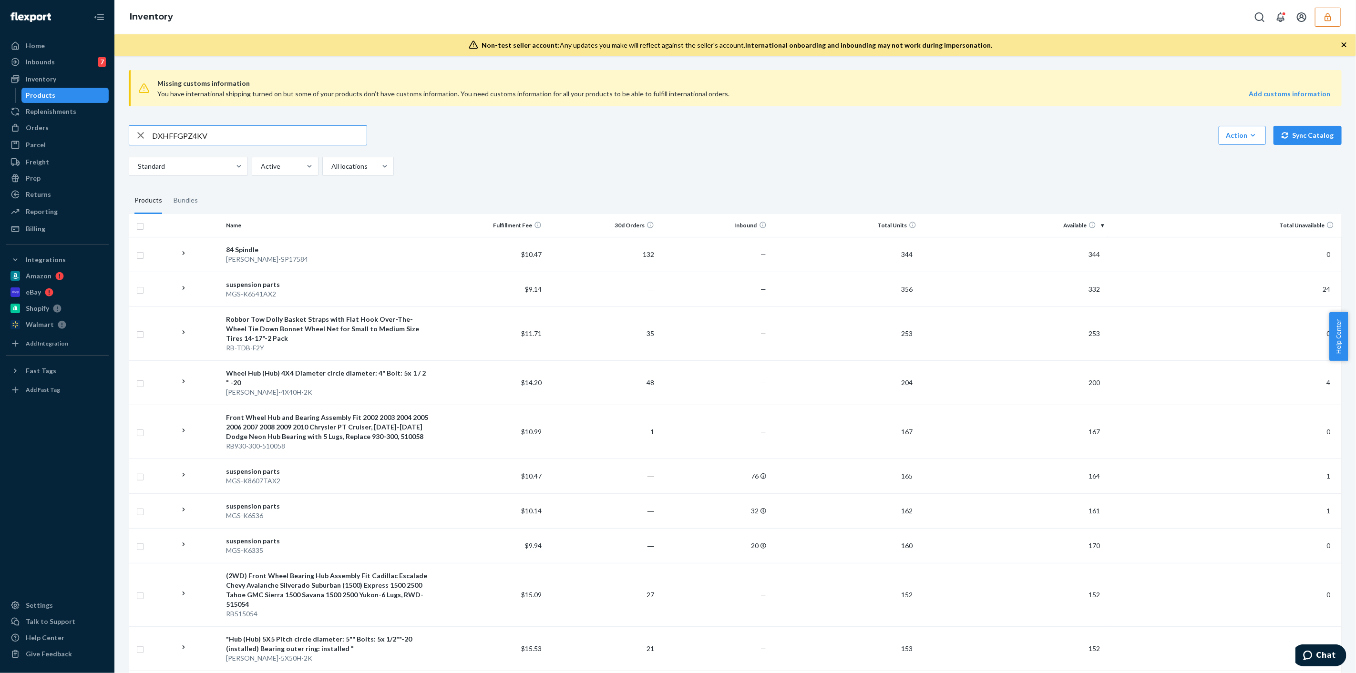
type input "DXHFFGPZ4KV"
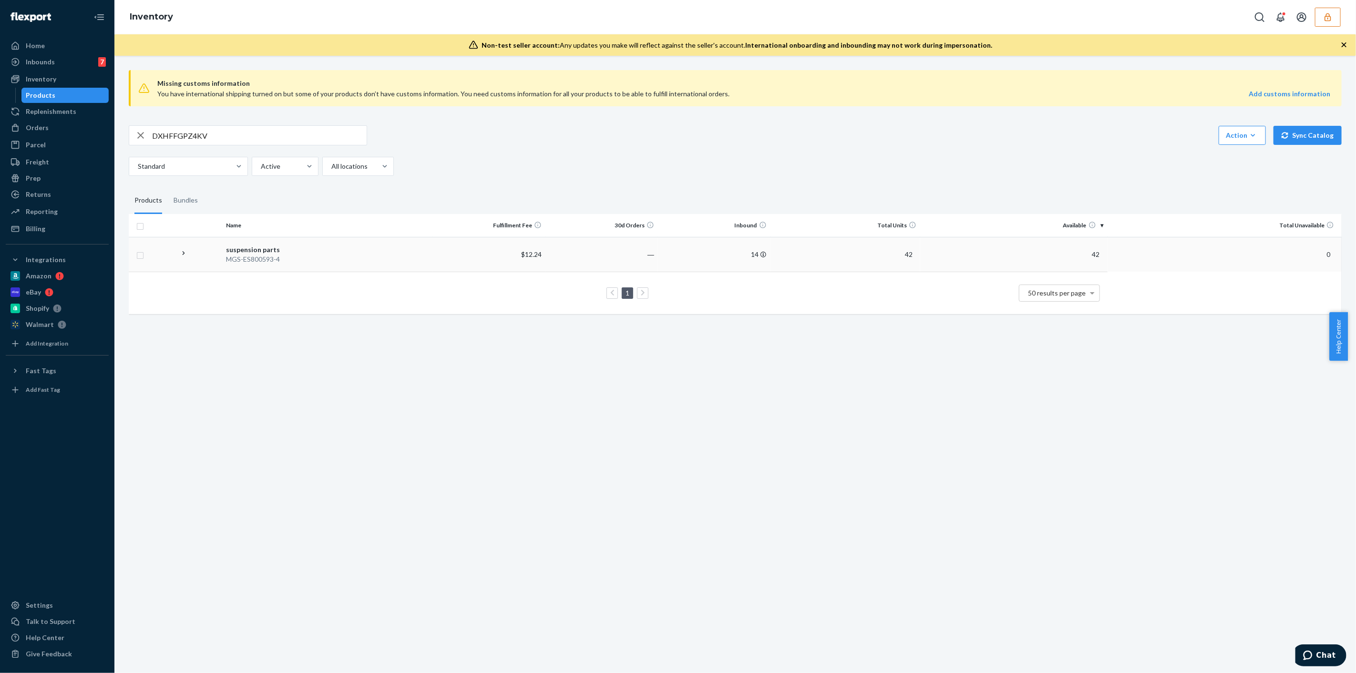
click at [335, 255] on div "MGS-ES800593-4" at bounding box center [327, 260] width 203 height 10
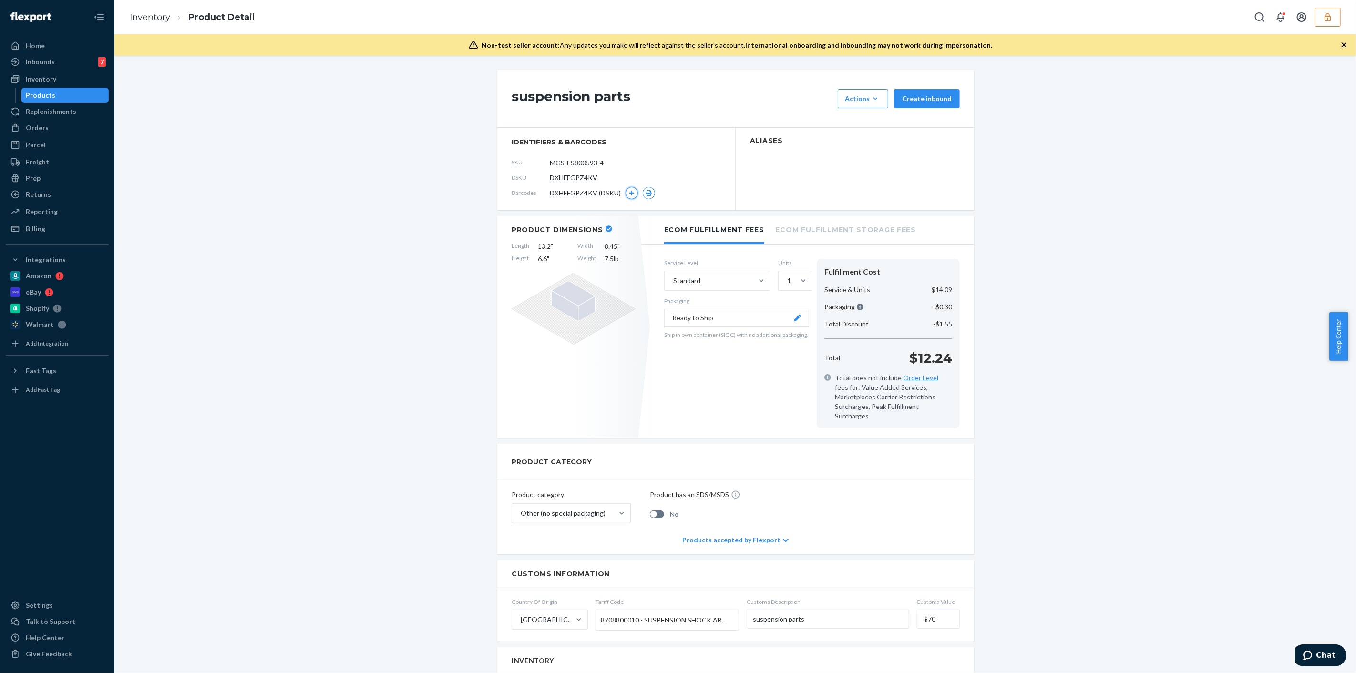
click at [629, 198] on button "button" at bounding box center [632, 193] width 12 height 12
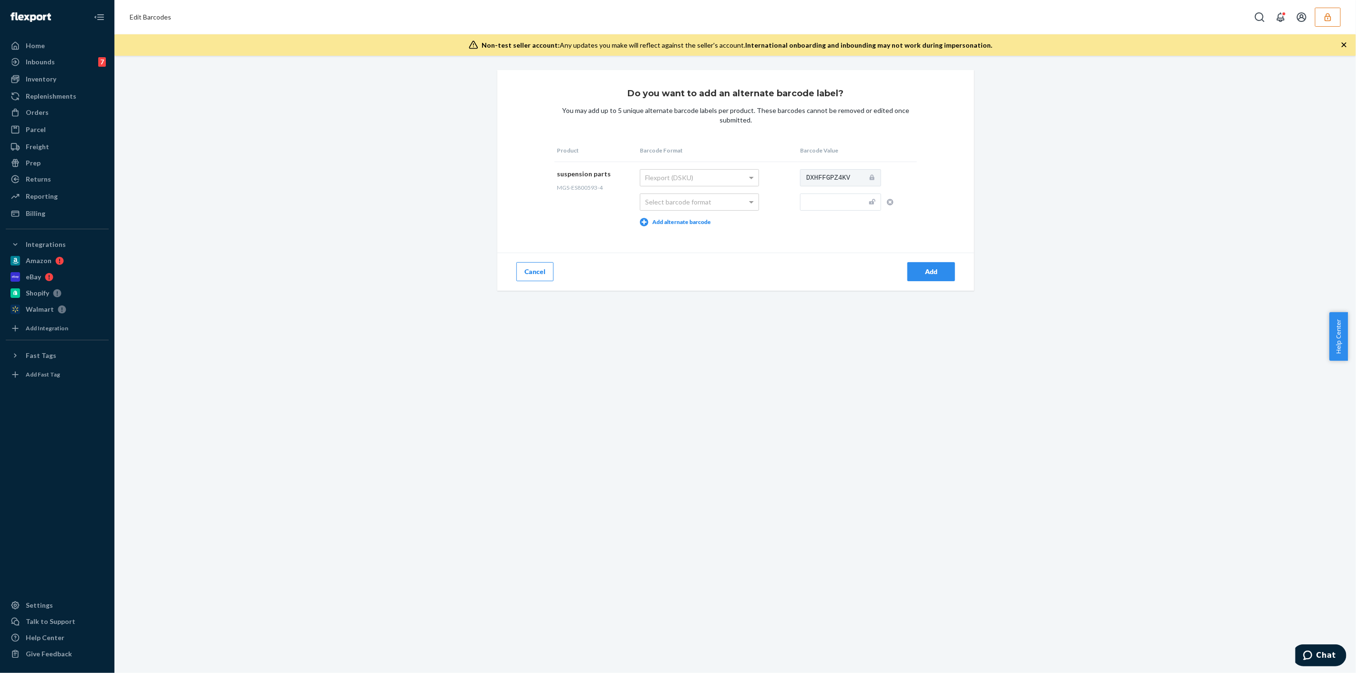
click at [534, 265] on button "Cancel" at bounding box center [534, 271] width 37 height 19
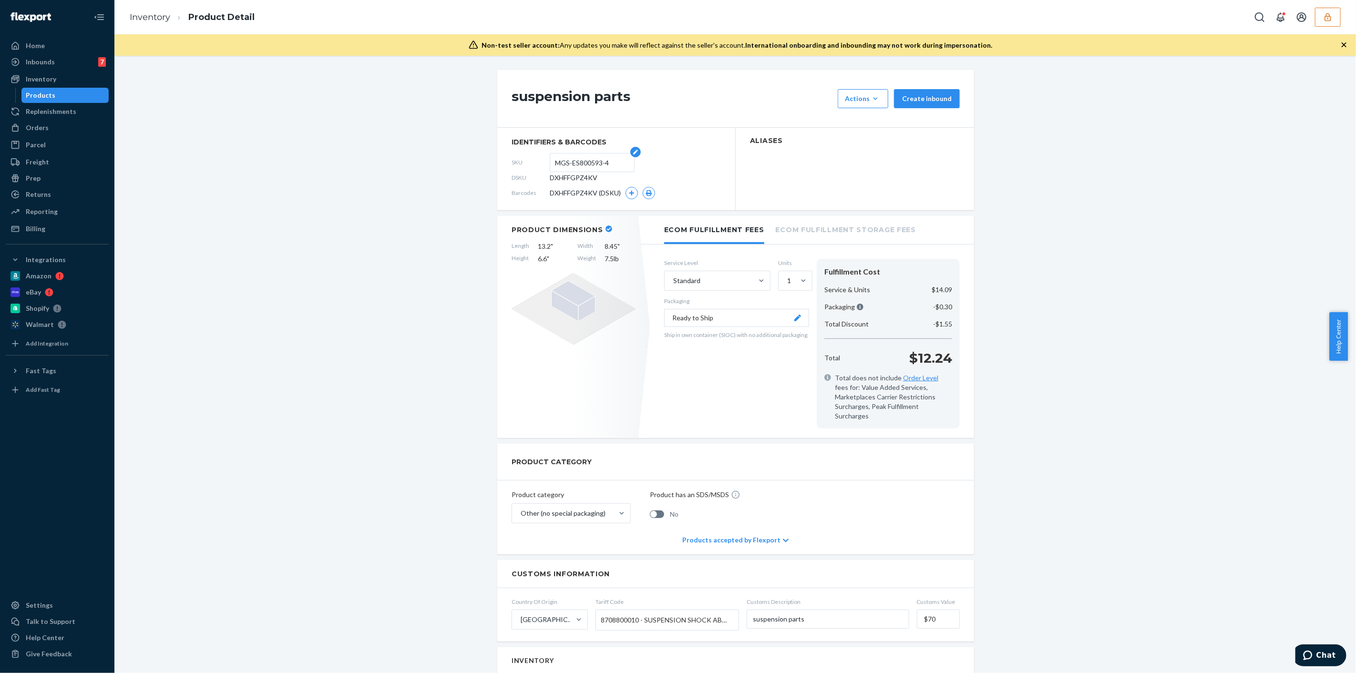
drag, startPoint x: 608, startPoint y: 163, endPoint x: 546, endPoint y: 166, distance: 61.6
click at [550, 166] on form "MGS-ES800593-4" at bounding box center [592, 162] width 85 height 19
